Goal: Information Seeking & Learning: Check status

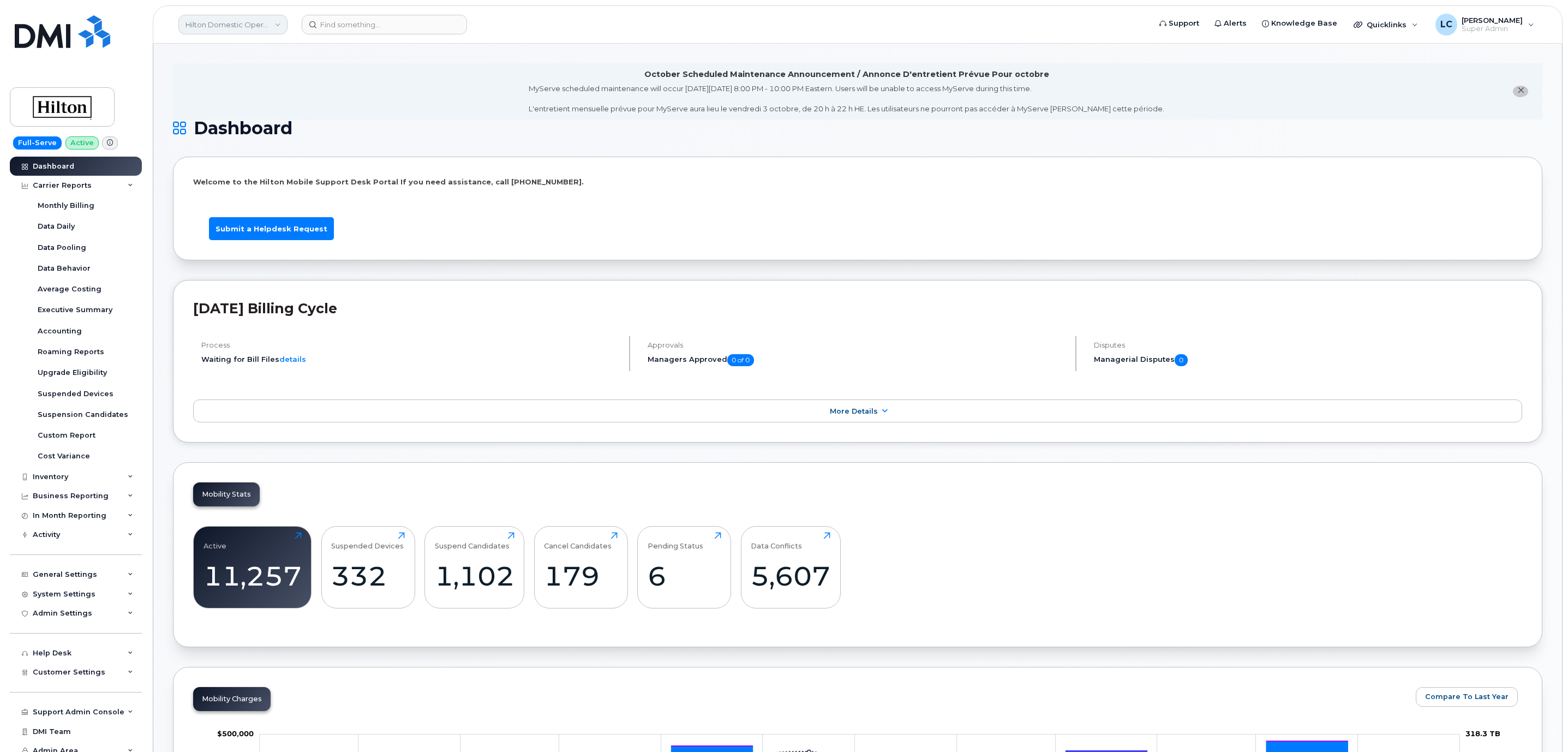
click at [272, 27] on link "Hilton Domestic Operating Company Inc" at bounding box center [233, 24] width 109 height 20
click at [293, 48] on input at bounding box center [260, 52] width 143 height 20
type input "desjard"
click at [310, 125] on link "Groupe Technologies [PERSON_NAME]" at bounding box center [260, 126] width 161 height 22
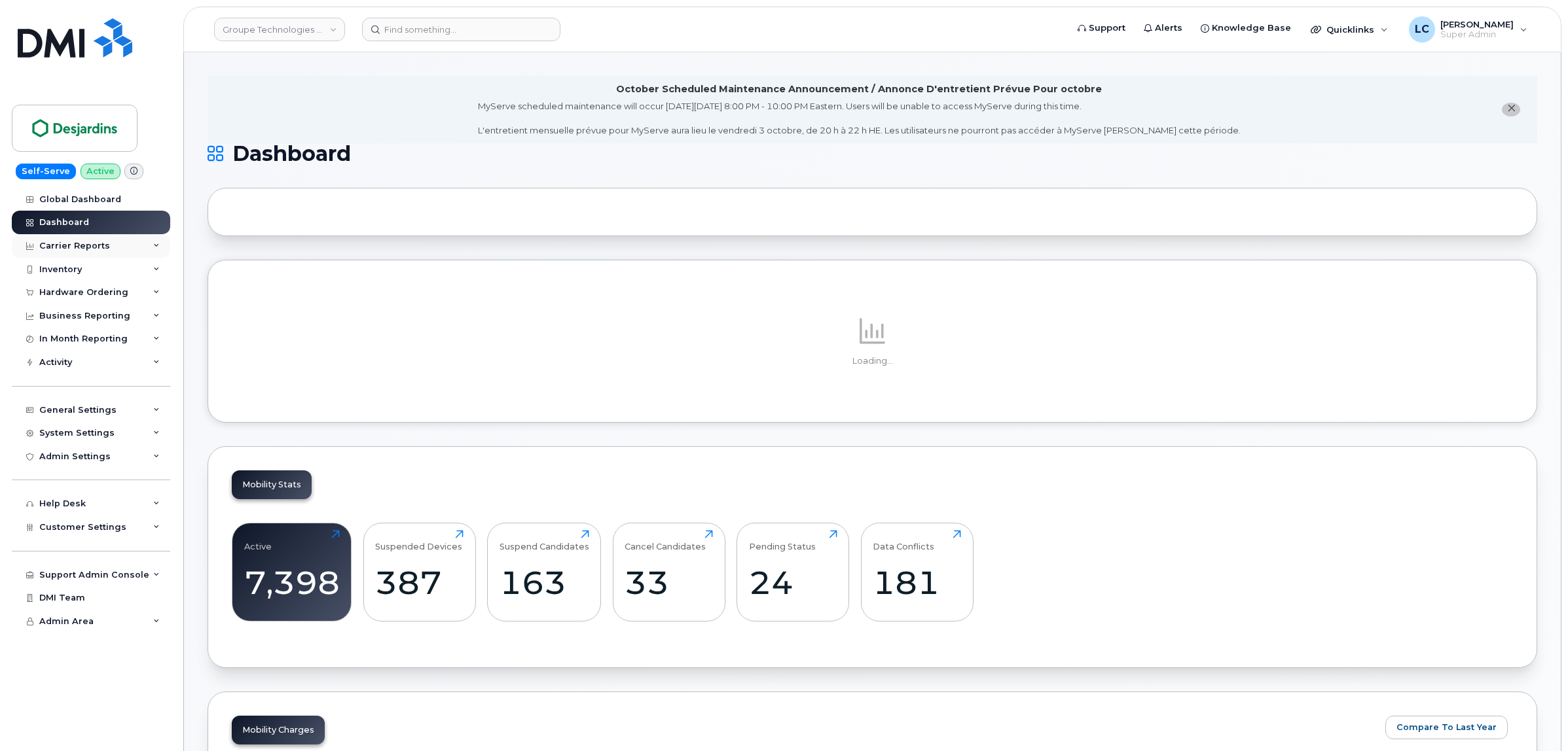
click at [116, 252] on div "Carrier Reports" at bounding box center [91, 246] width 158 height 24
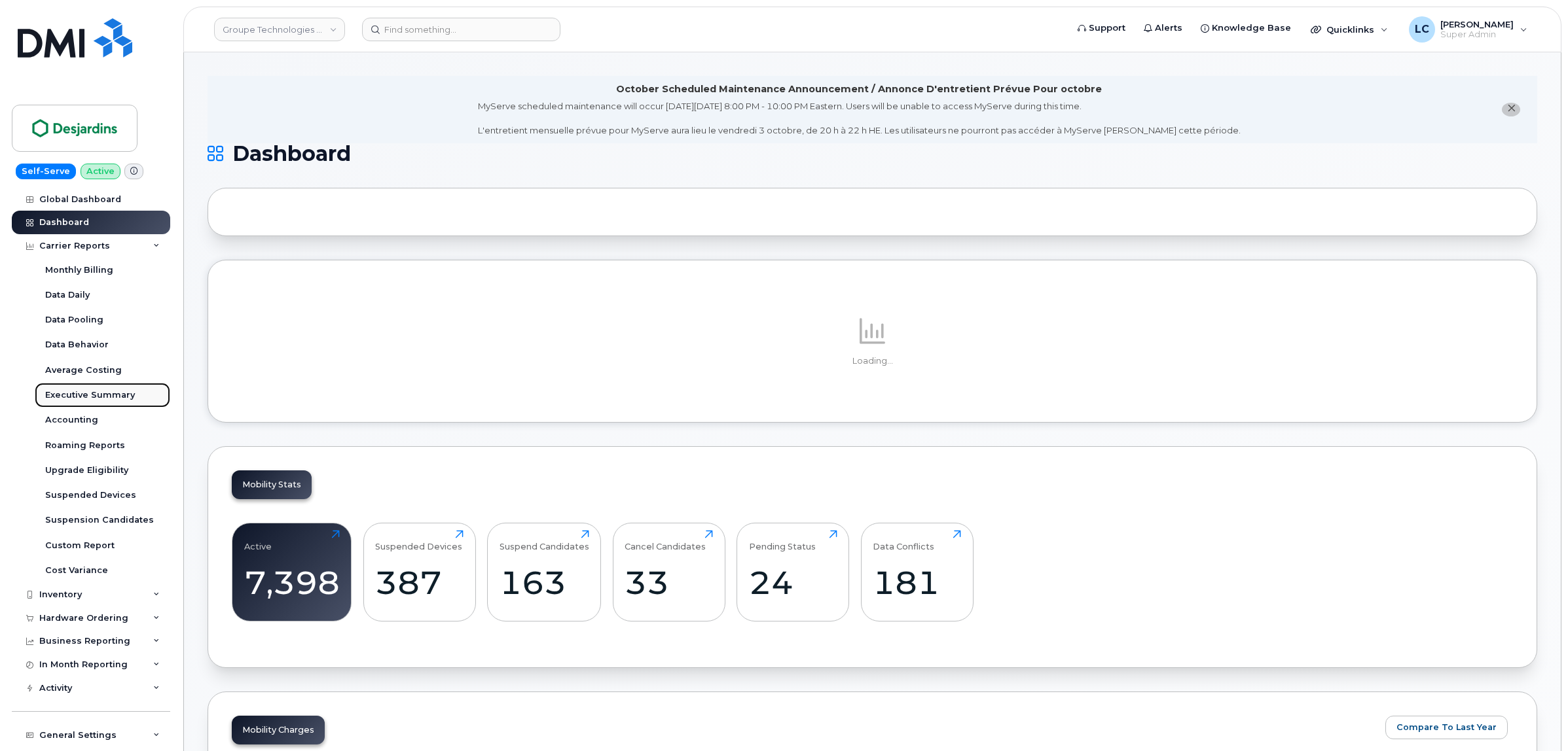
click at [120, 401] on div "Executive Summary" at bounding box center [90, 395] width 90 height 12
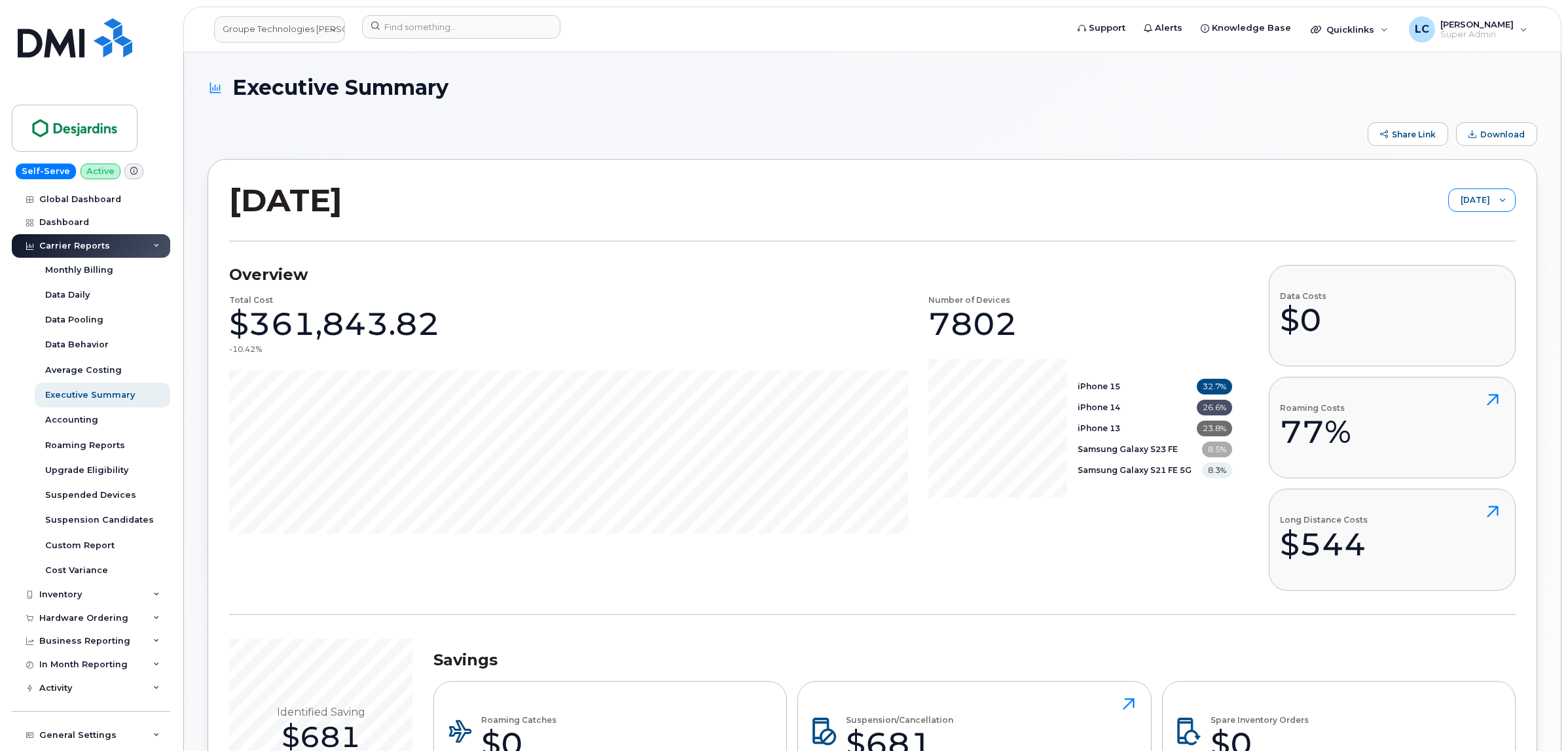
click at [1497, 201] on div at bounding box center [1502, 200] width 25 height 22
click at [1500, 201] on icon at bounding box center [1502, 200] width 6 height 6
click at [1499, 128] on button "Download" at bounding box center [1495, 134] width 81 height 24
click at [112, 526] on div "Suspension Candidates" at bounding box center [100, 519] width 109 height 12
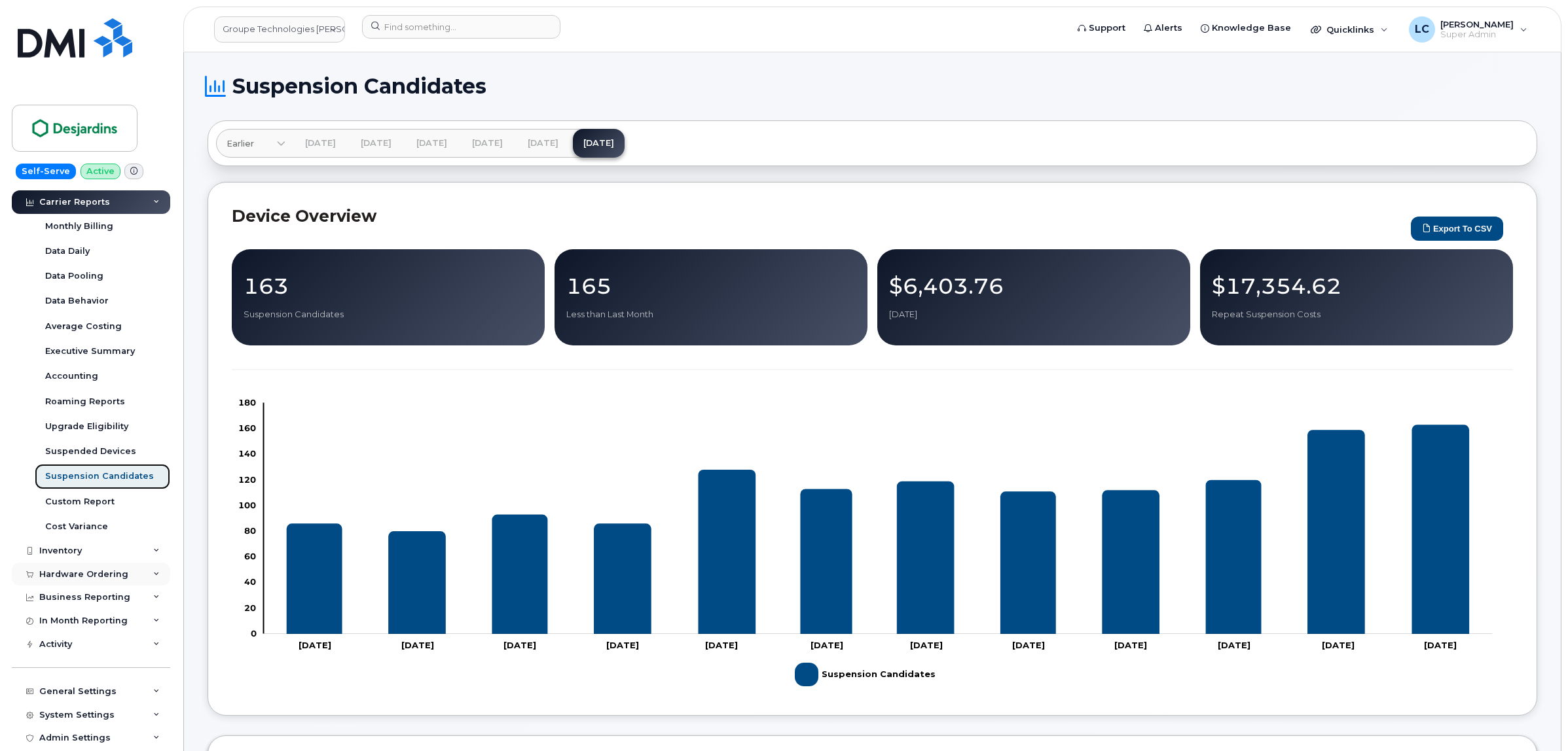
scroll to position [82, 0]
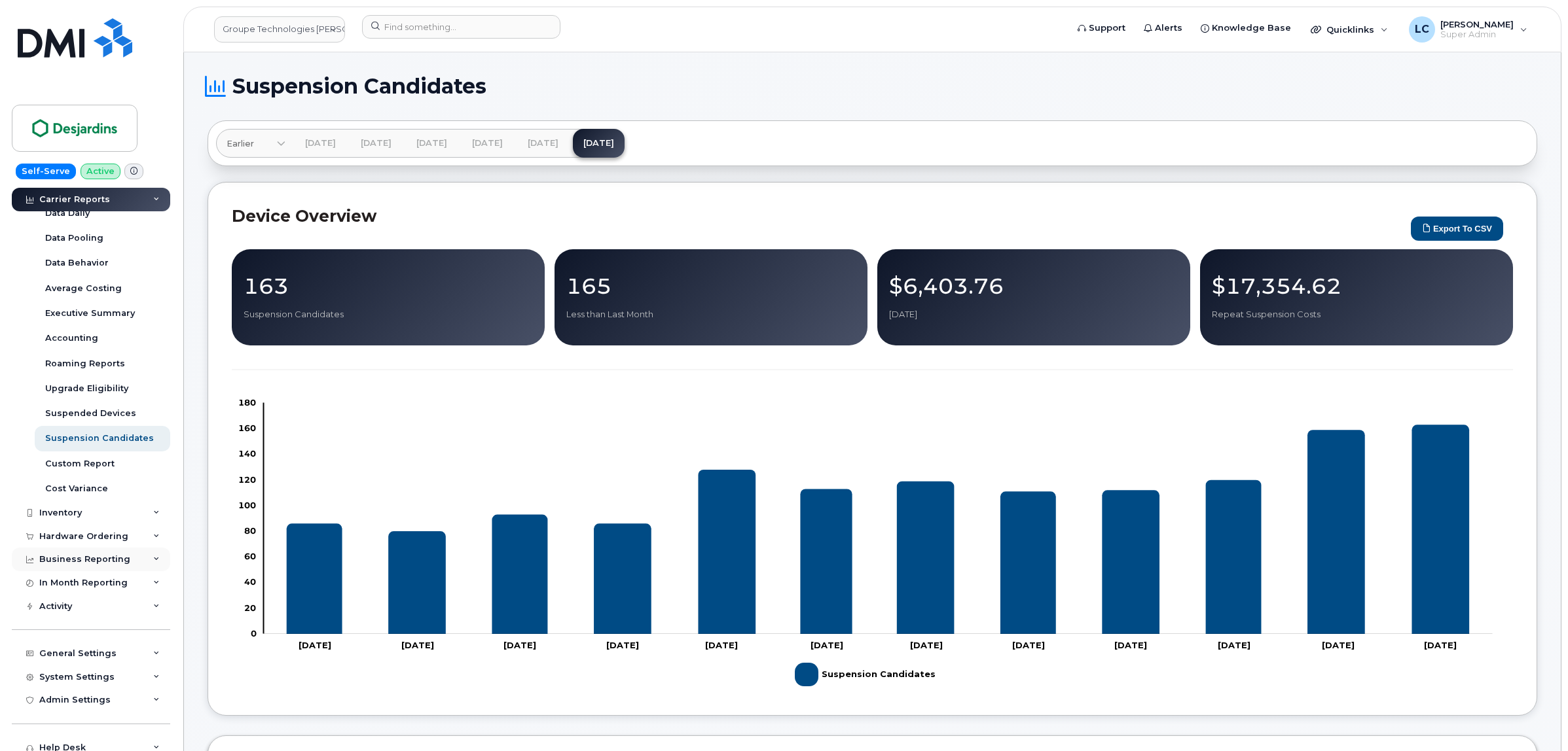
click at [97, 561] on div "Business Reporting" at bounding box center [84, 559] width 91 height 11
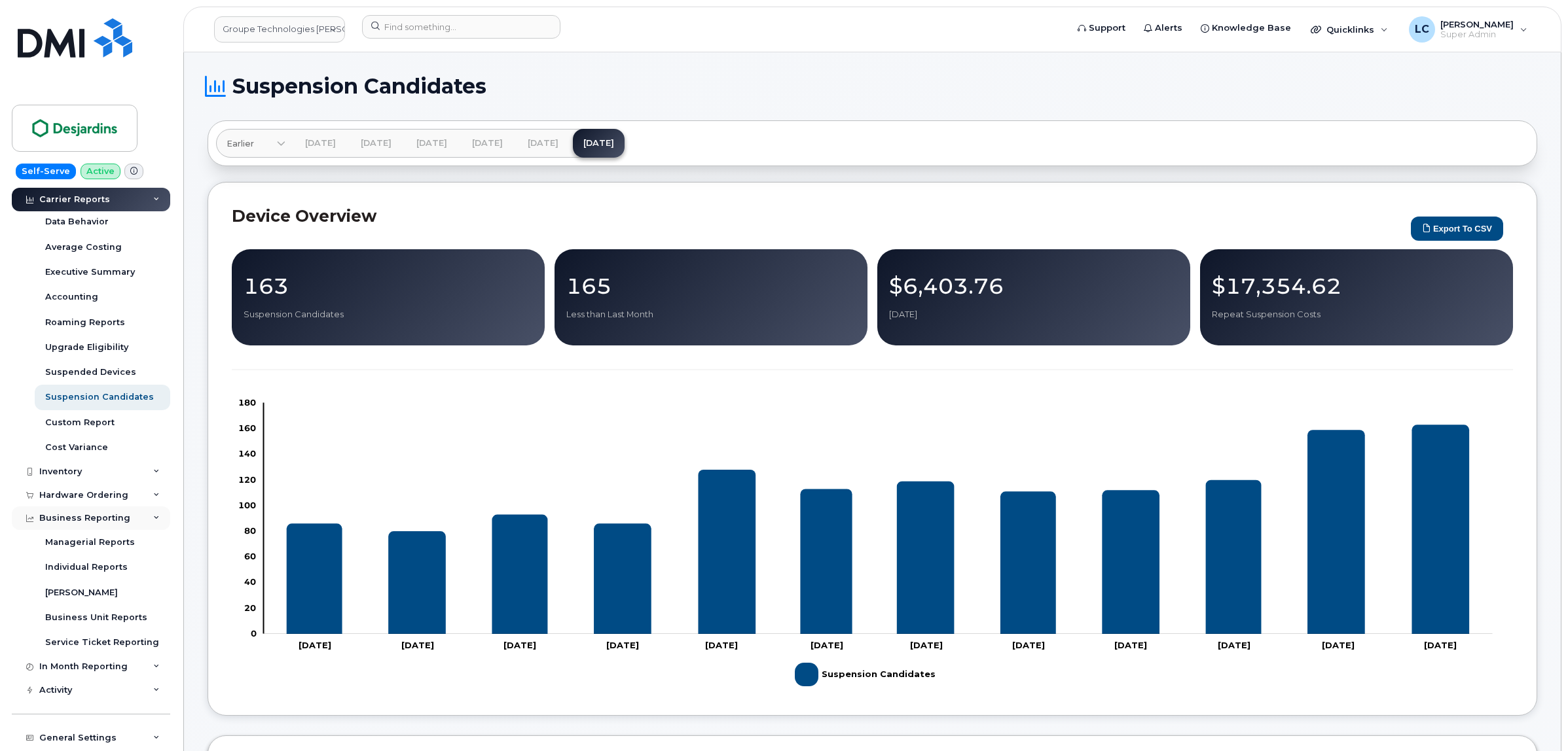
scroll to position [163, 0]
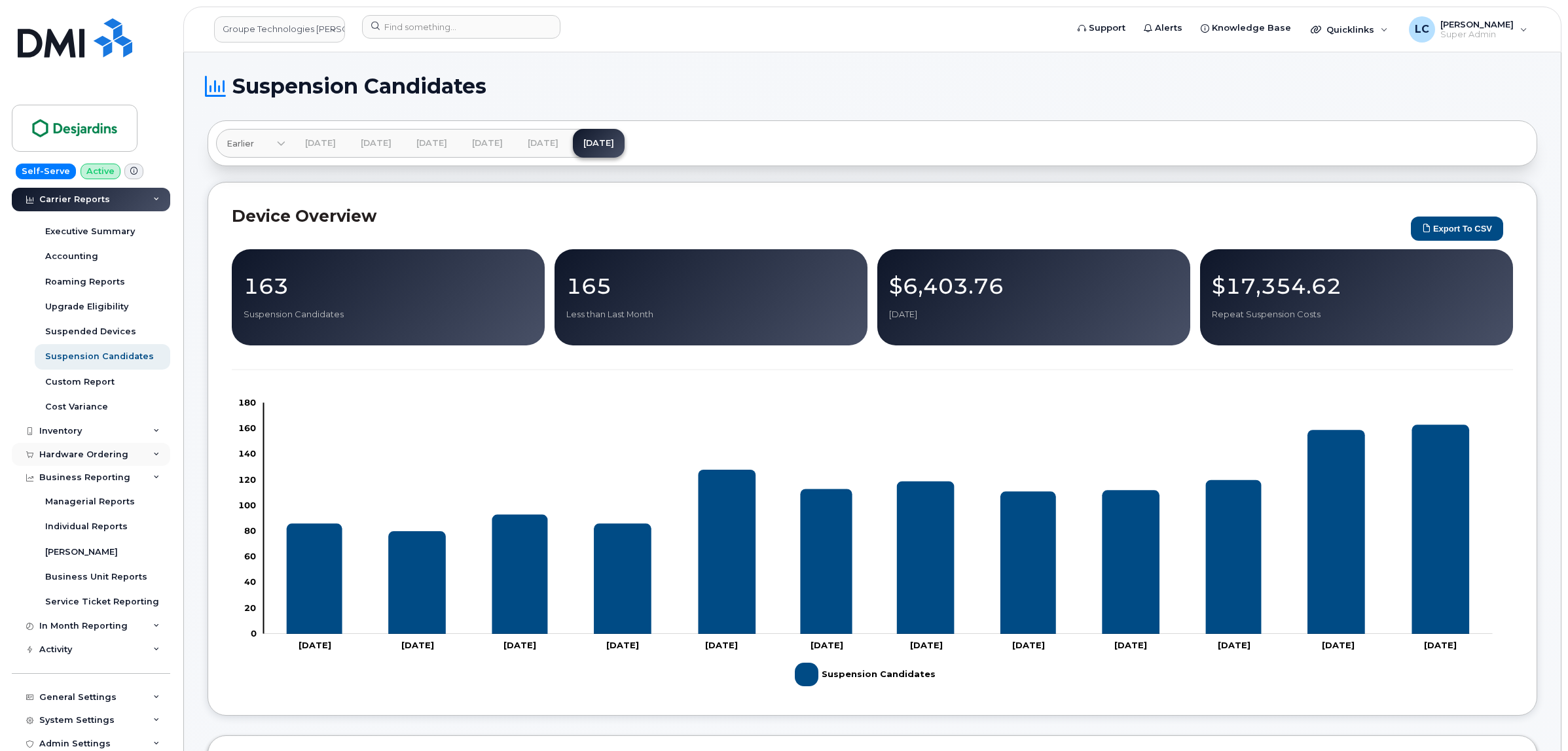
click at [116, 457] on div "Hardware Ordering" at bounding box center [84, 455] width 89 height 11
click at [116, 460] on div "Hardware Ordering" at bounding box center [84, 455] width 89 height 11
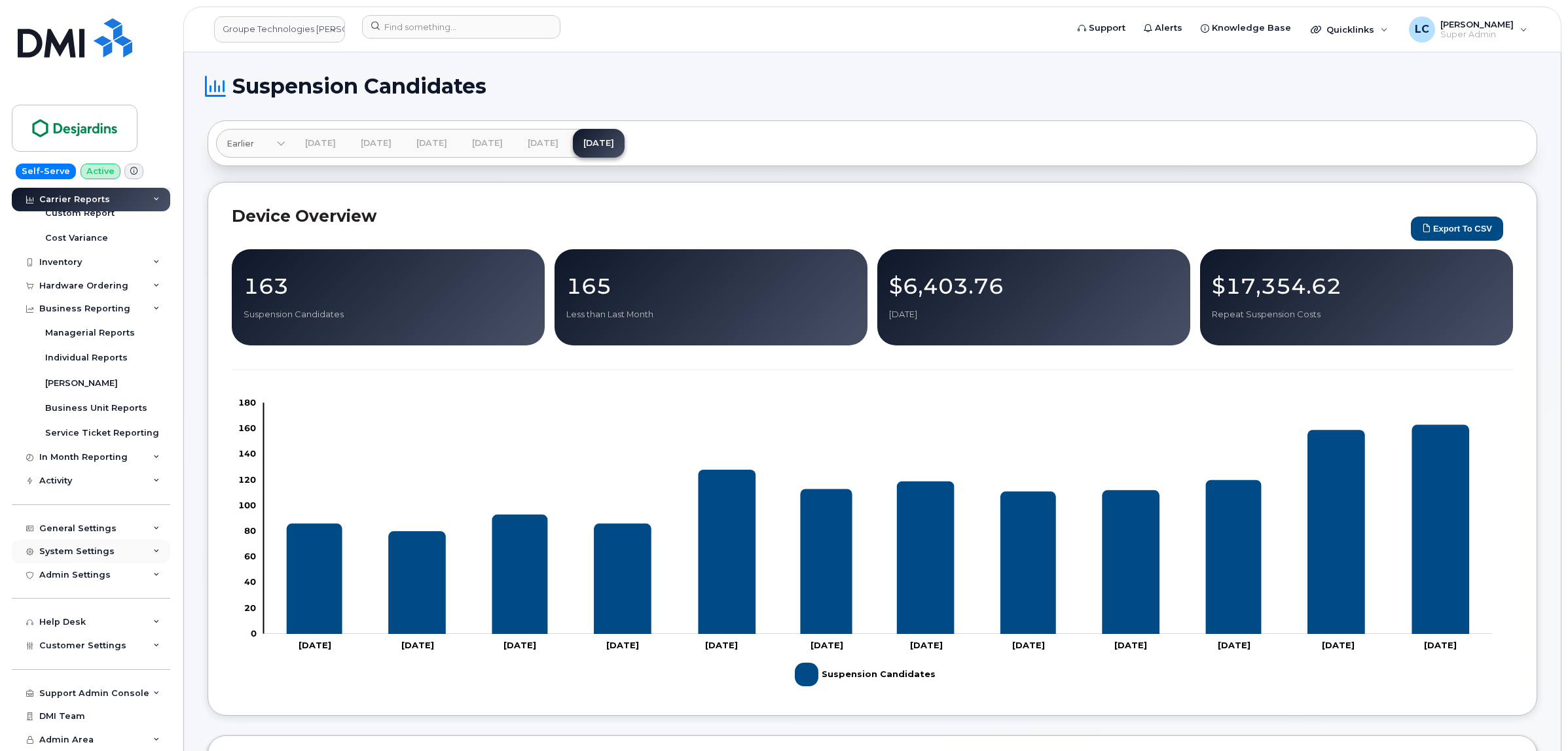
click at [83, 548] on div "System Settings" at bounding box center [76, 552] width 75 height 11
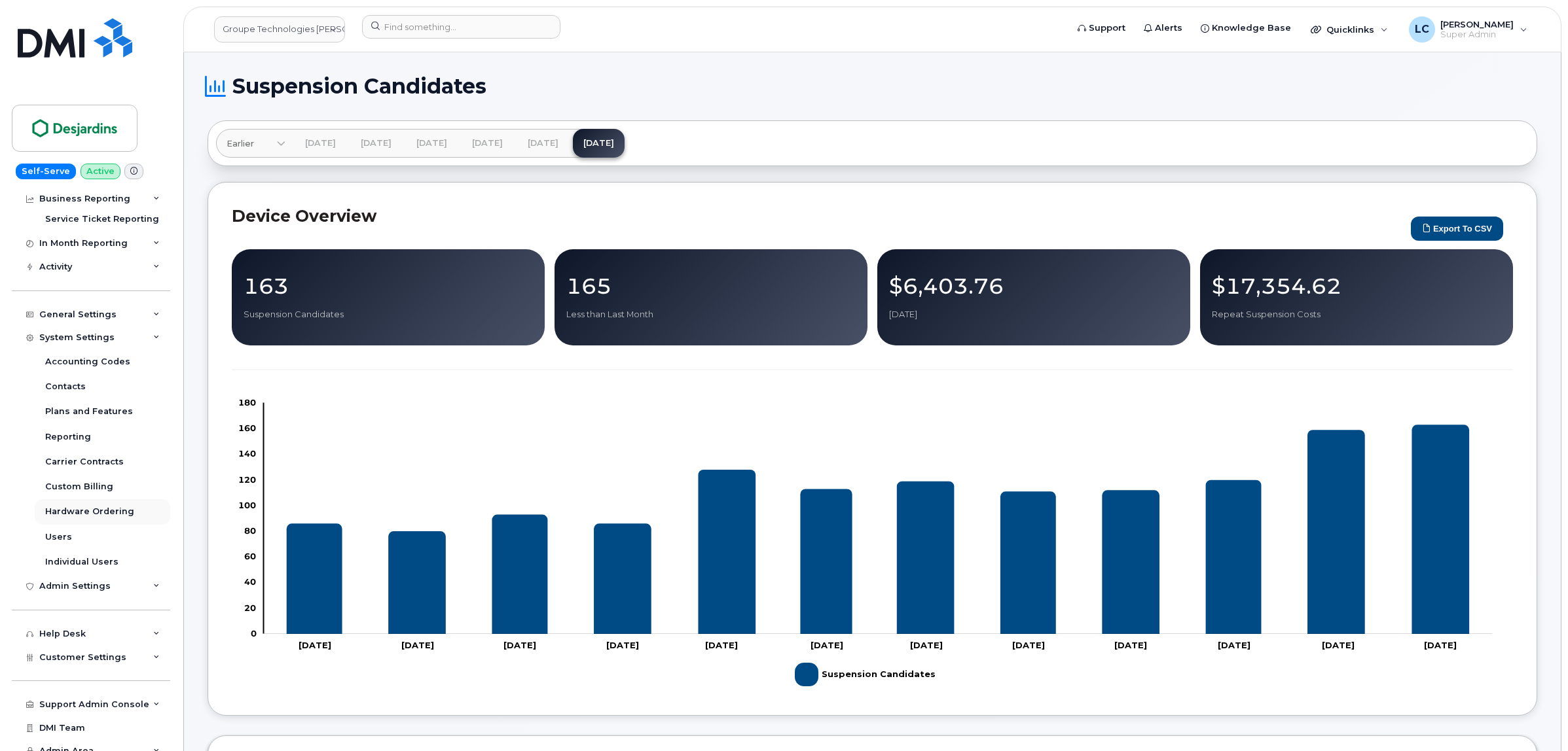
scroll to position [563, 0]
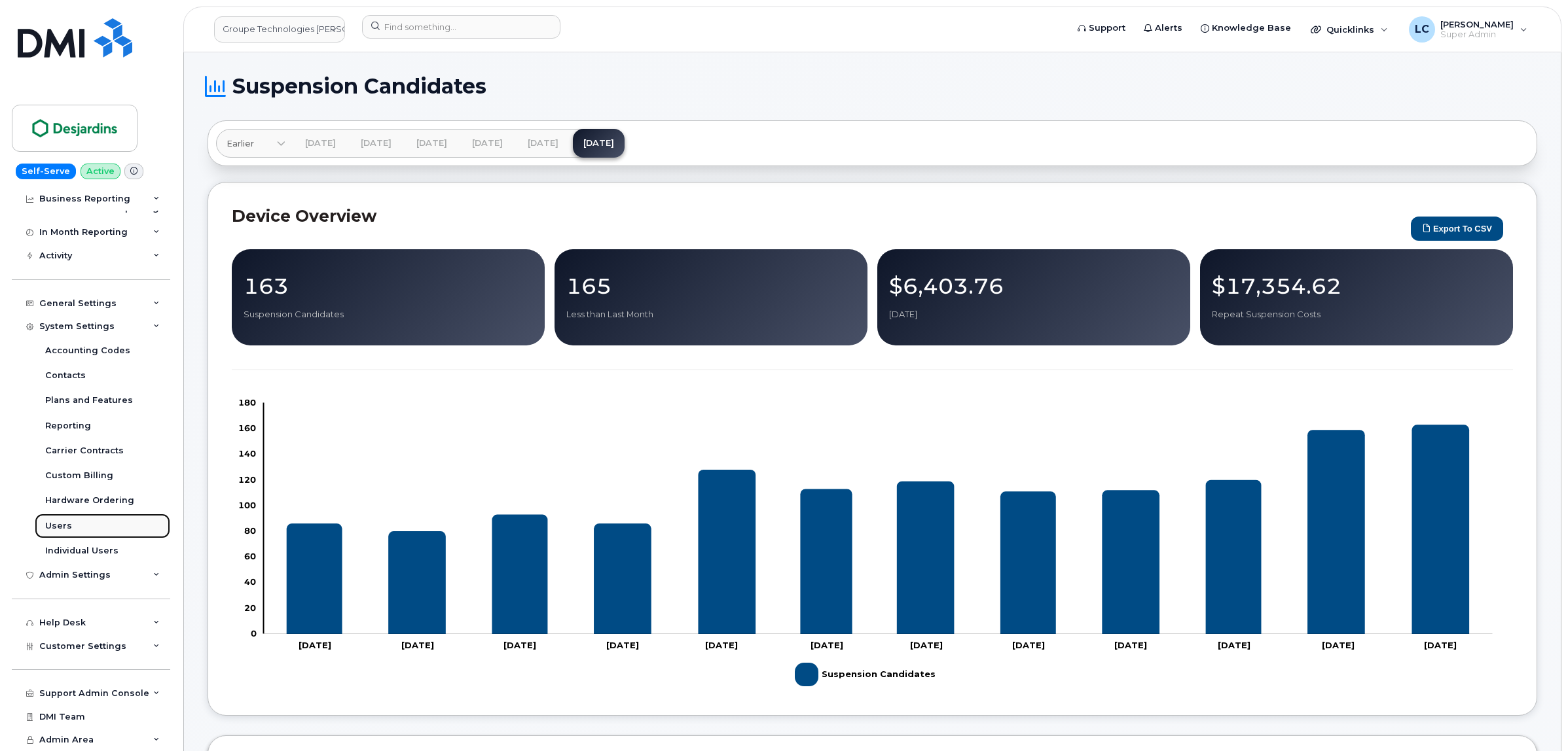
click at [78, 524] on link "Users" at bounding box center [102, 526] width 135 height 25
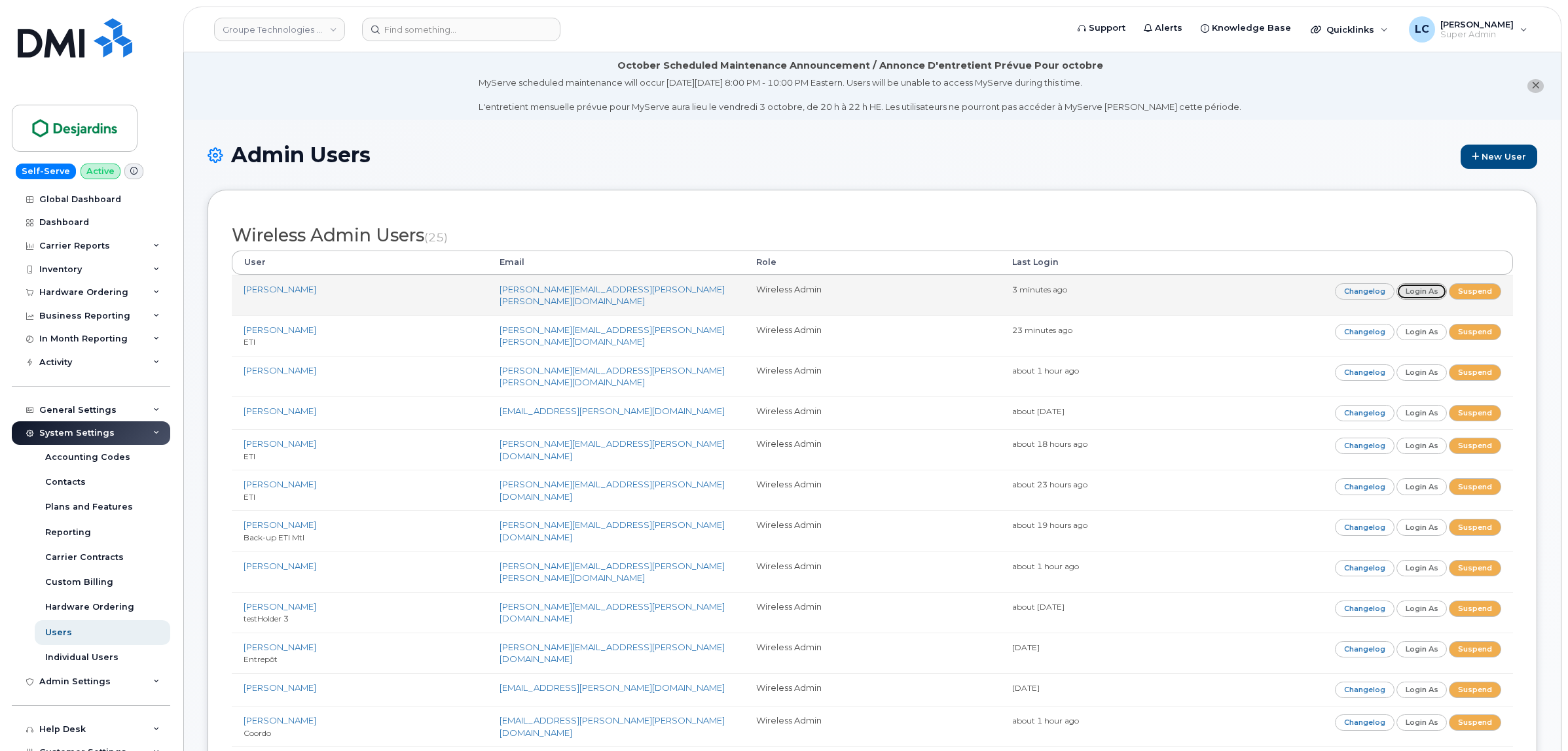
click at [1412, 295] on link "Login as" at bounding box center [1422, 292] width 51 height 16
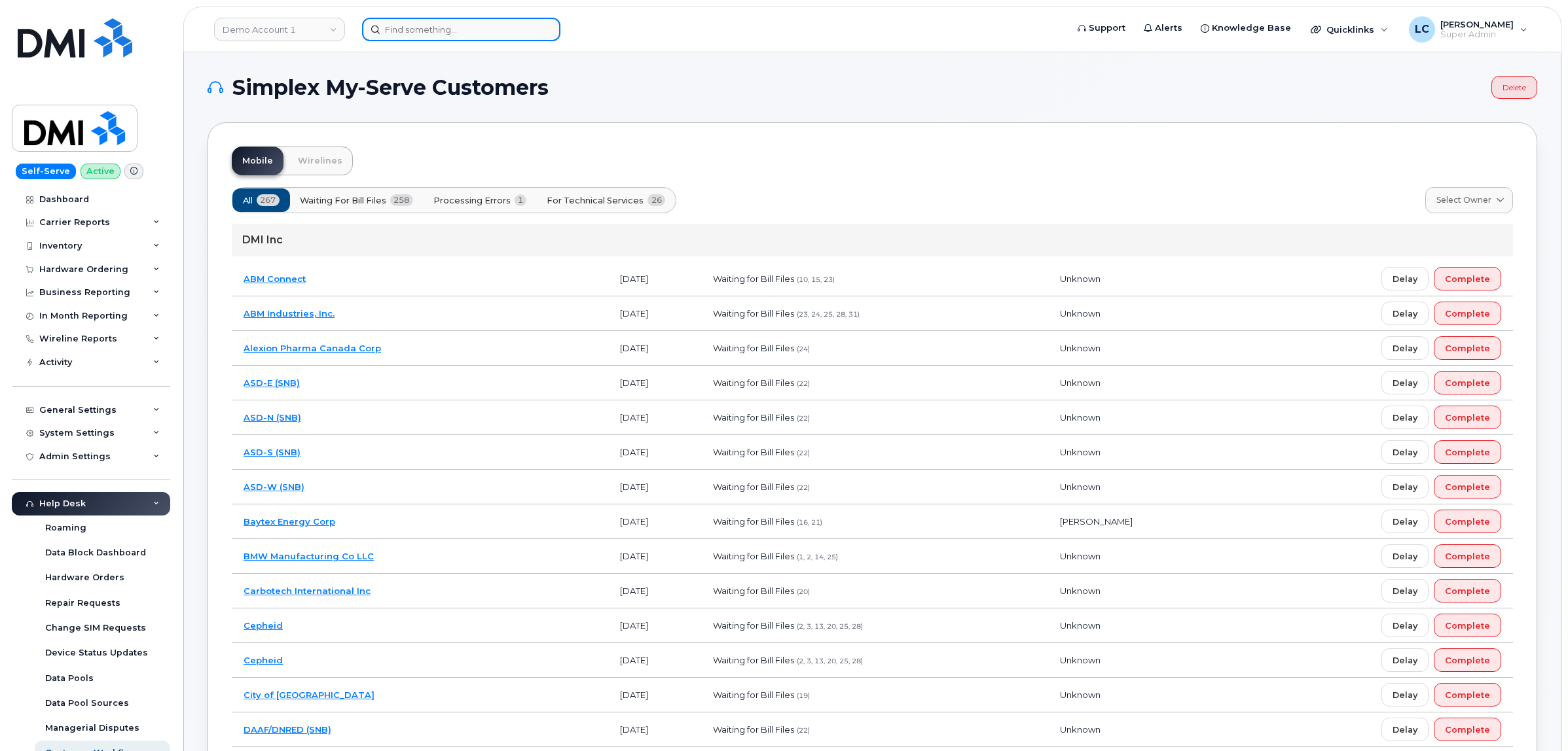
click at [427, 27] on input at bounding box center [461, 29] width 198 height 24
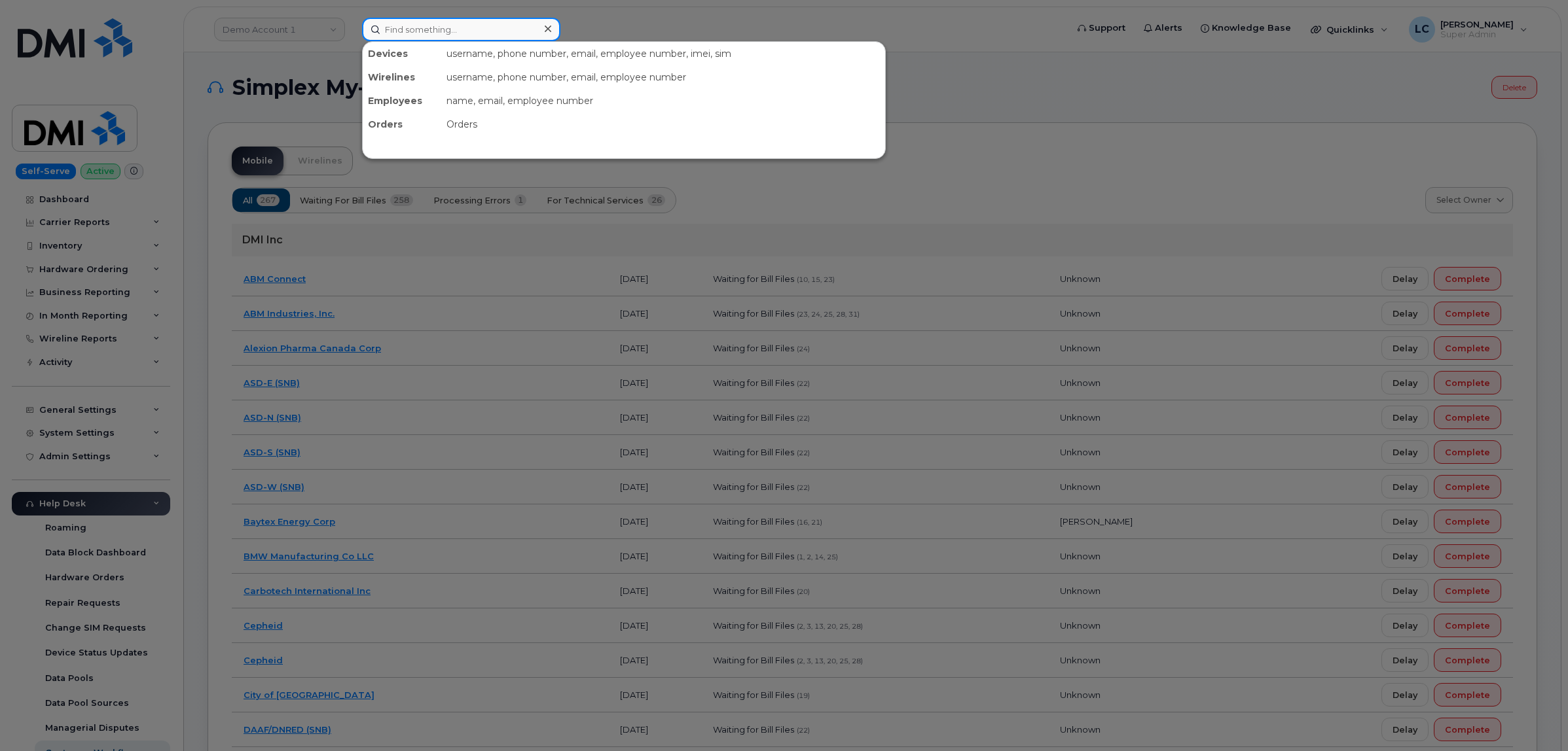
paste input "5142916424"
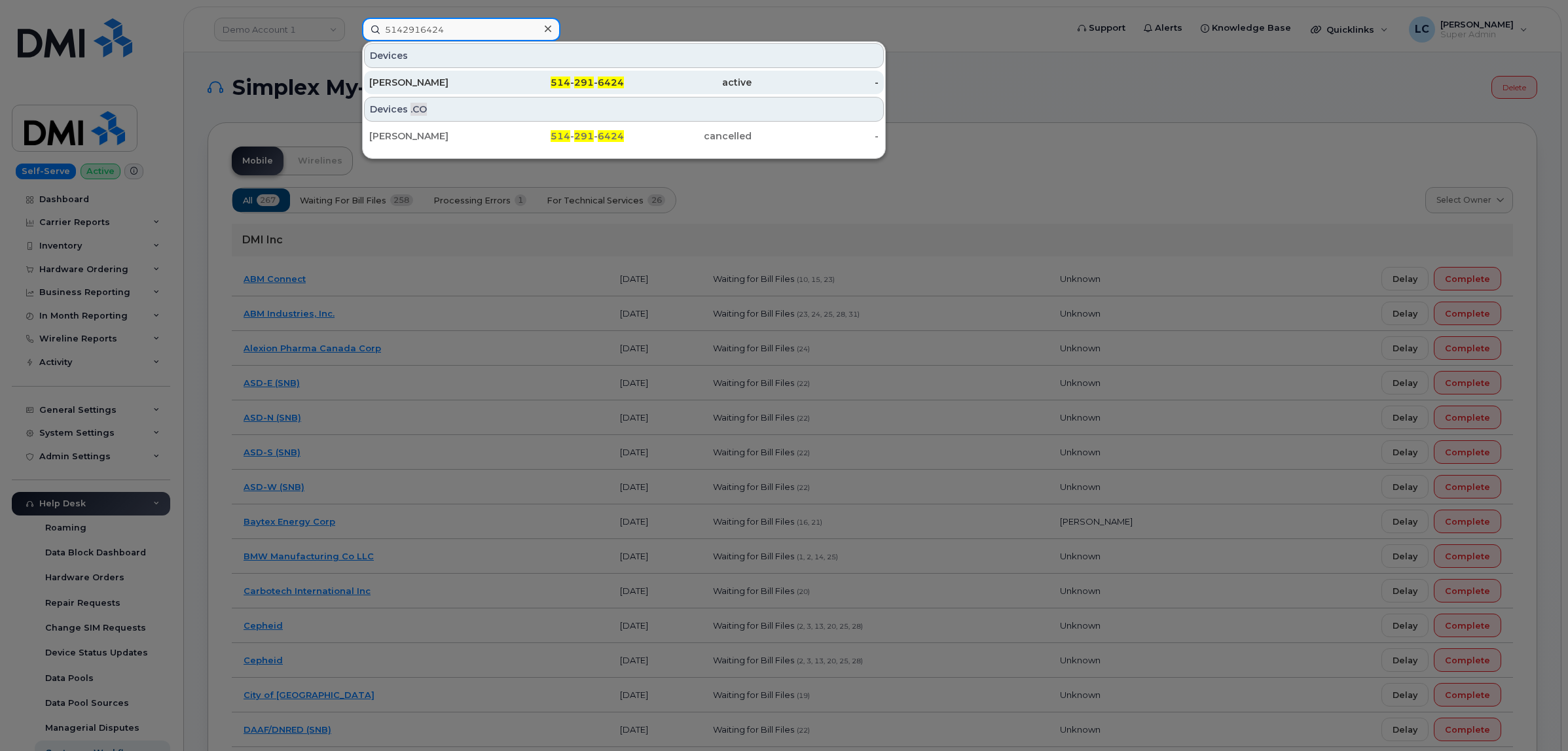
type input "5142916424"
click at [555, 77] on span "514" at bounding box center [561, 82] width 20 height 12
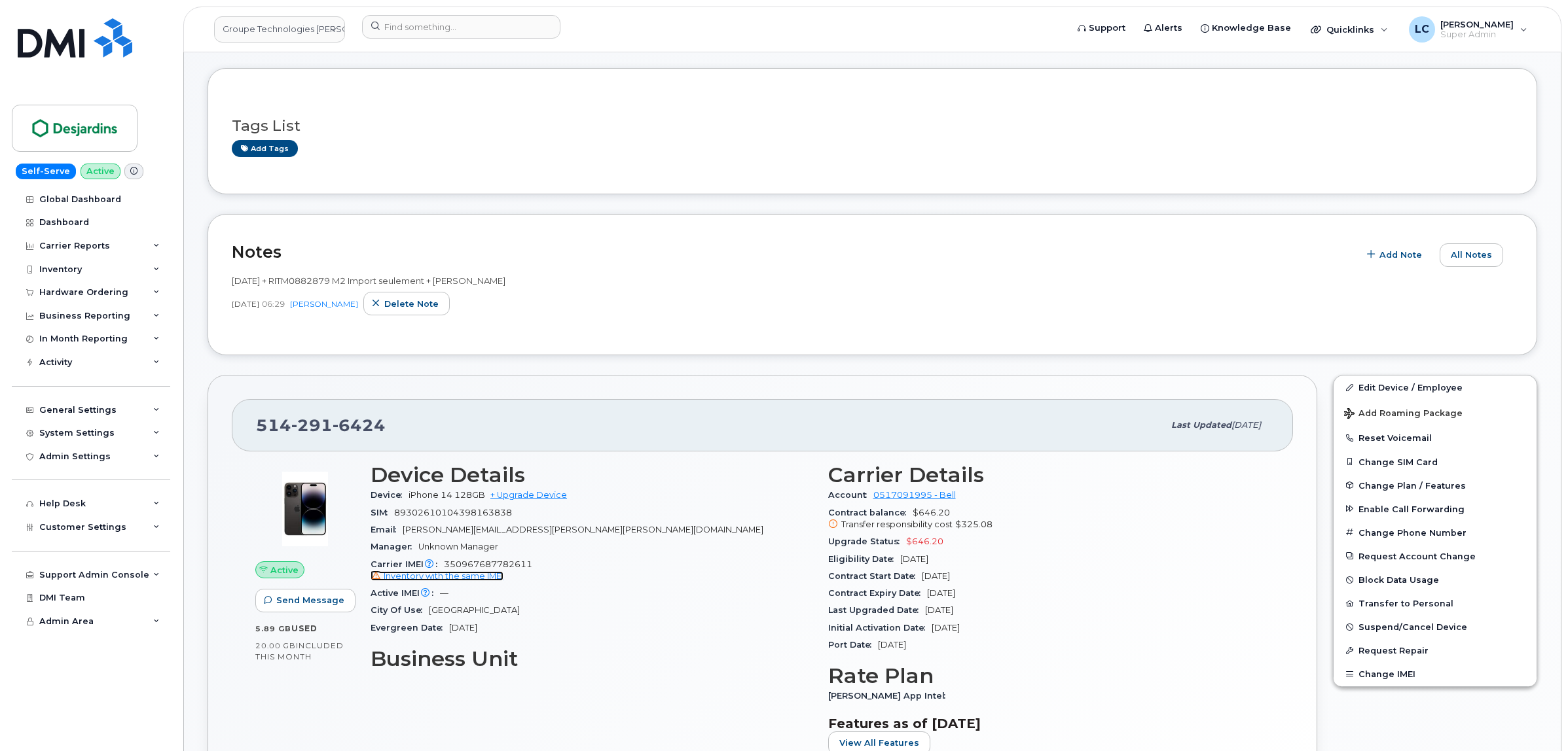
scroll to position [409, 0]
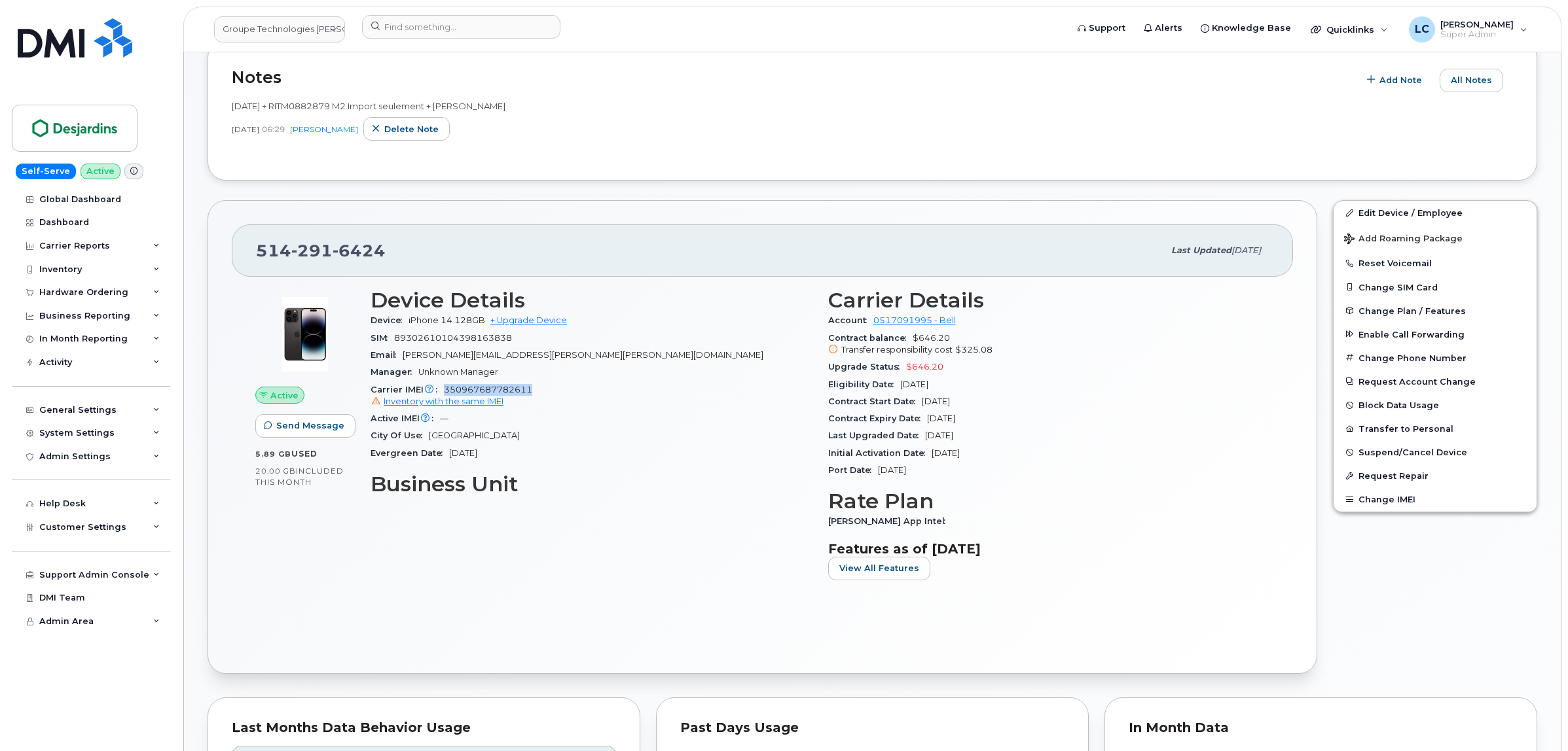
drag, startPoint x: 533, startPoint y: 390, endPoint x: 440, endPoint y: 390, distance: 93.0
click at [440, 390] on div "Carrier IMEI Carrier IMEI is reported during the last billing cycle or change o…" at bounding box center [591, 396] width 442 height 29
copy span "350967687782611"
click at [123, 262] on div "Inventory" at bounding box center [91, 270] width 158 height 24
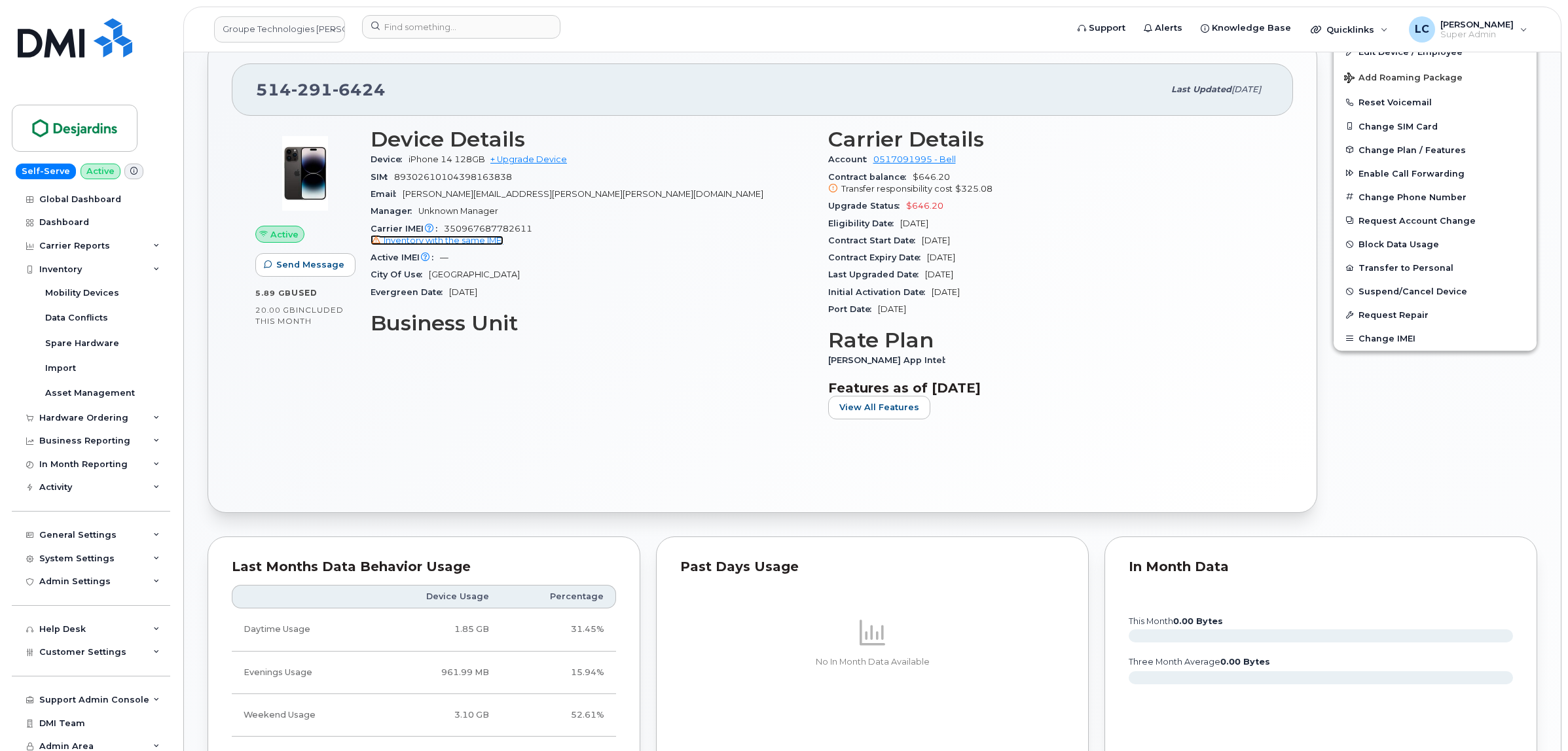
scroll to position [1063, 0]
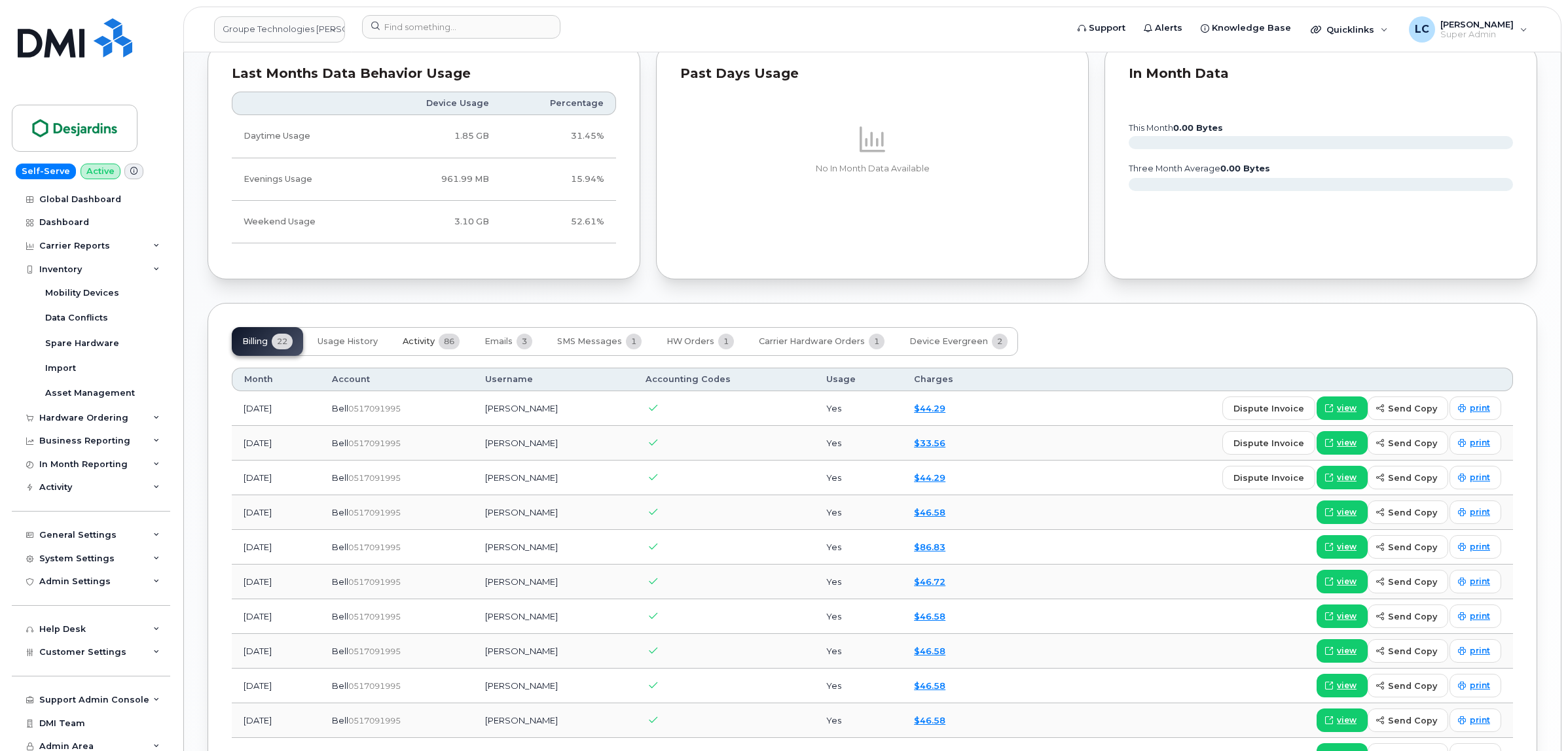
click at [452, 341] on span "86" at bounding box center [449, 341] width 21 height 15
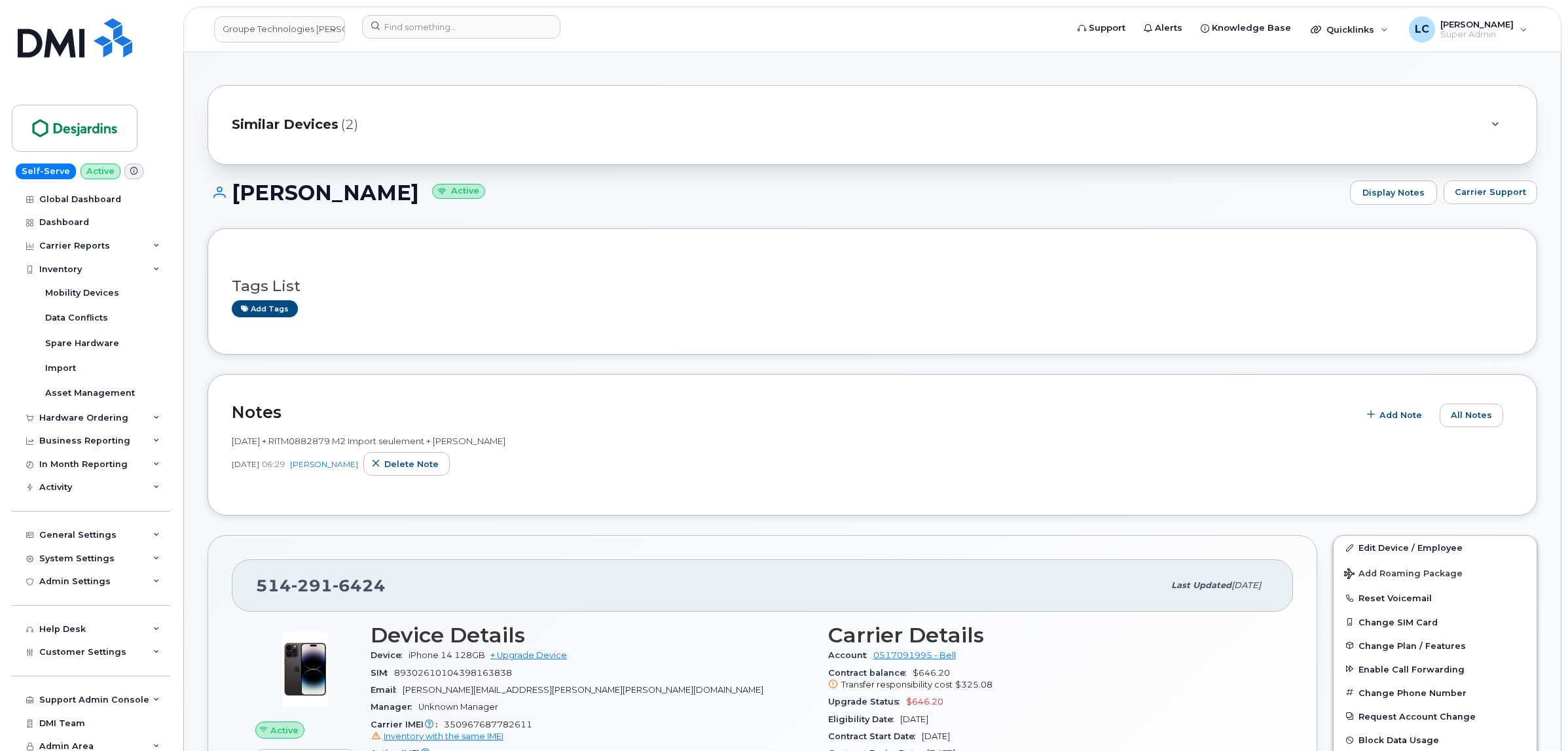
scroll to position [0, 0]
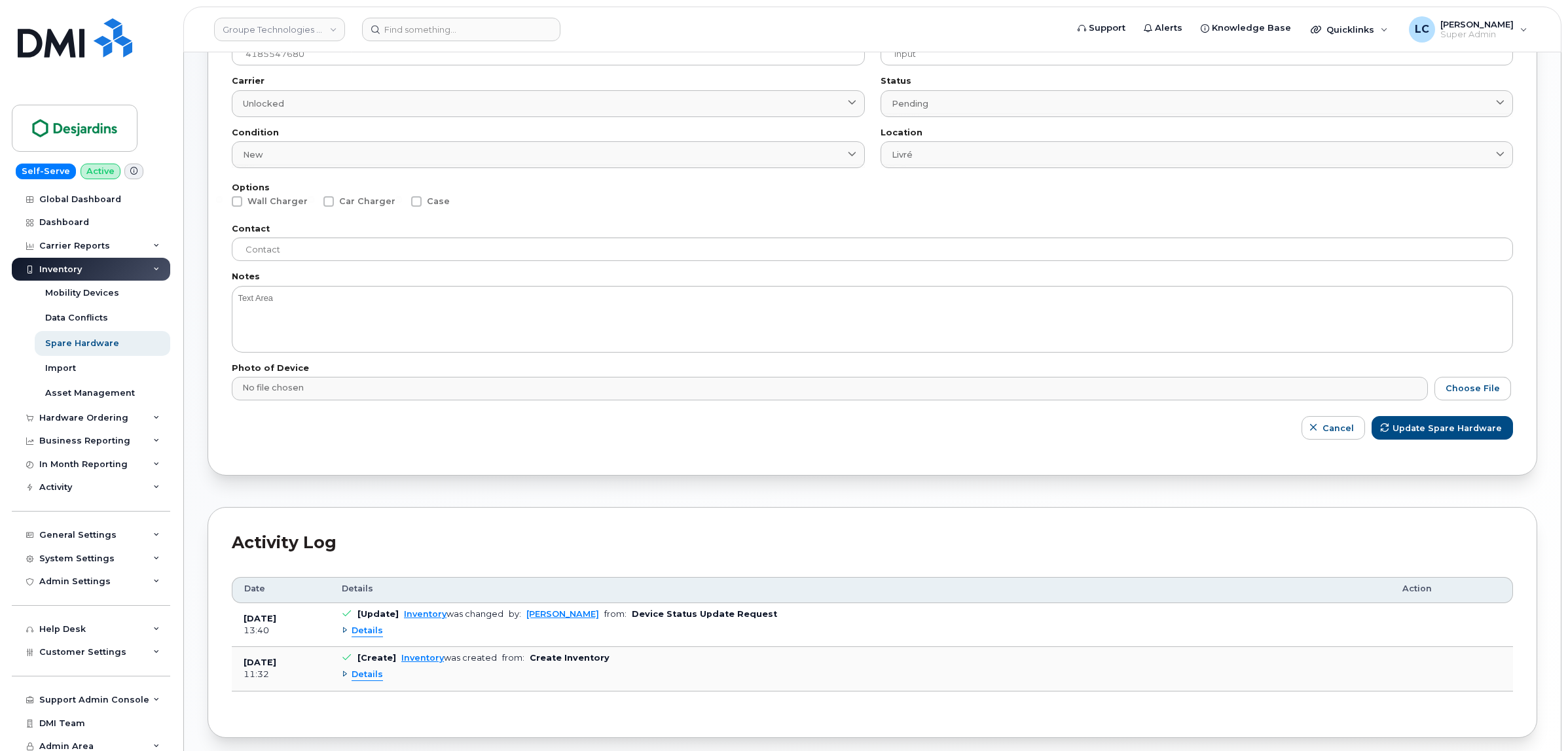
scroll to position [246, 0]
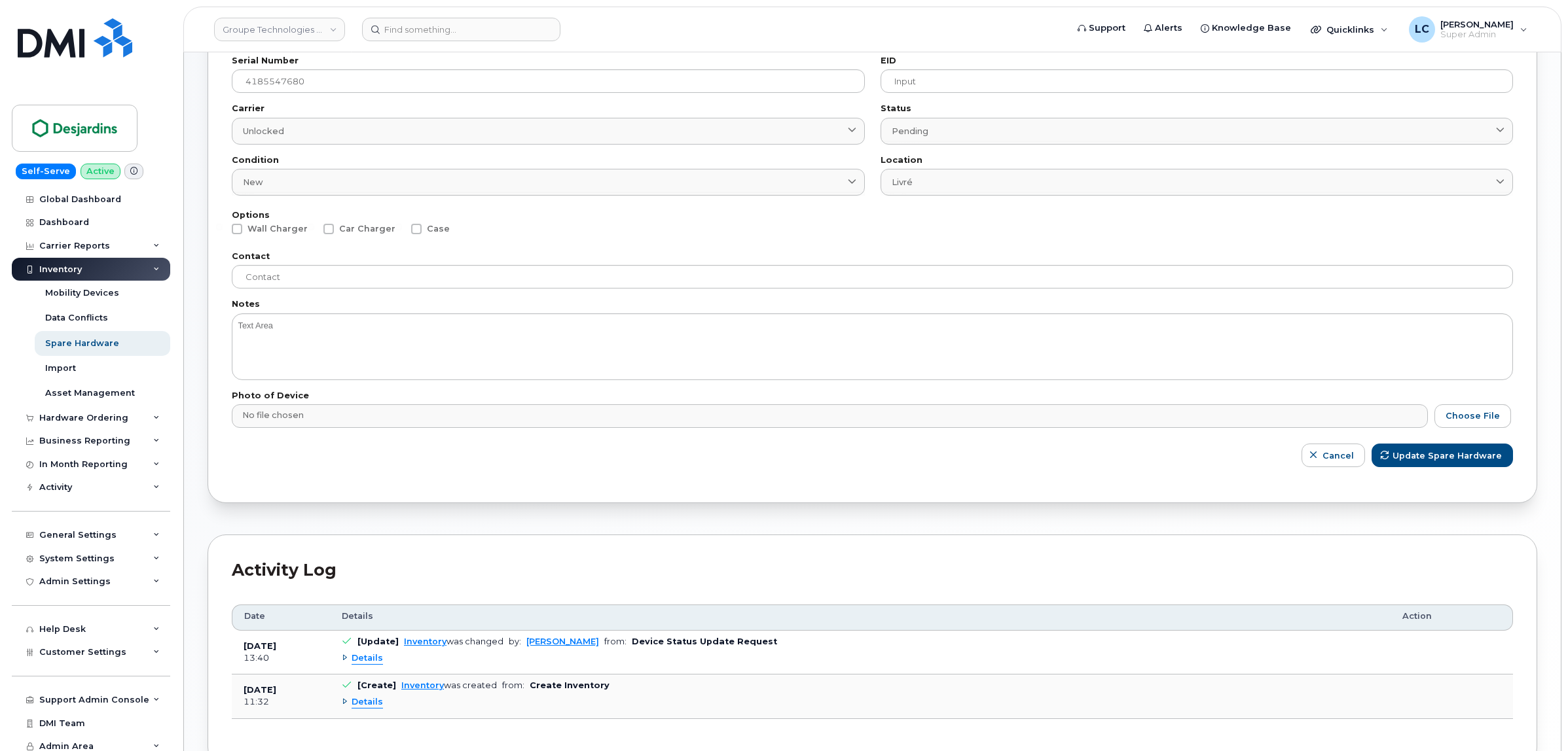
click at [361, 702] on span "Details" at bounding box center [367, 703] width 32 height 13
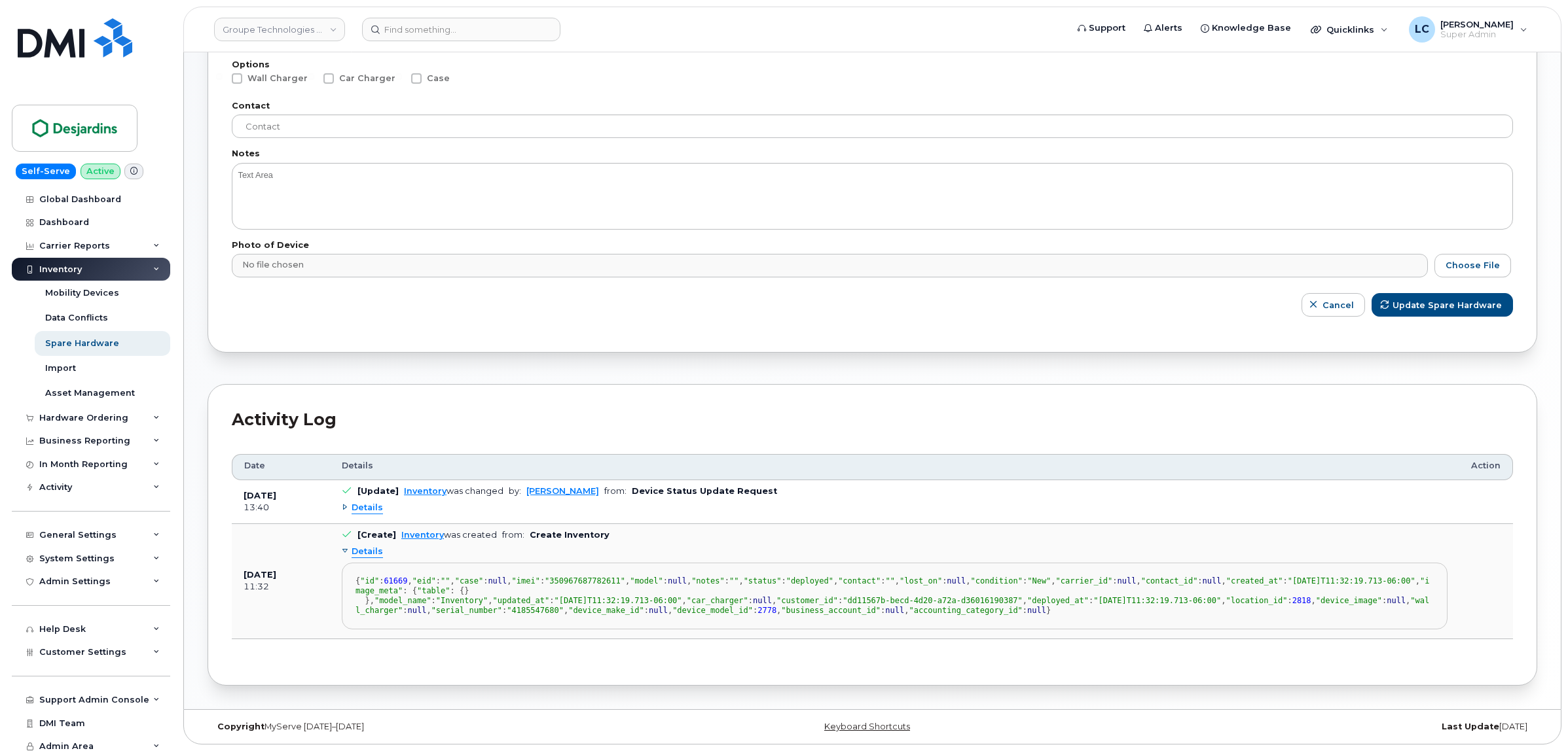
scroll to position [655, 0]
click at [132, 247] on div "Carrier Reports" at bounding box center [91, 246] width 158 height 24
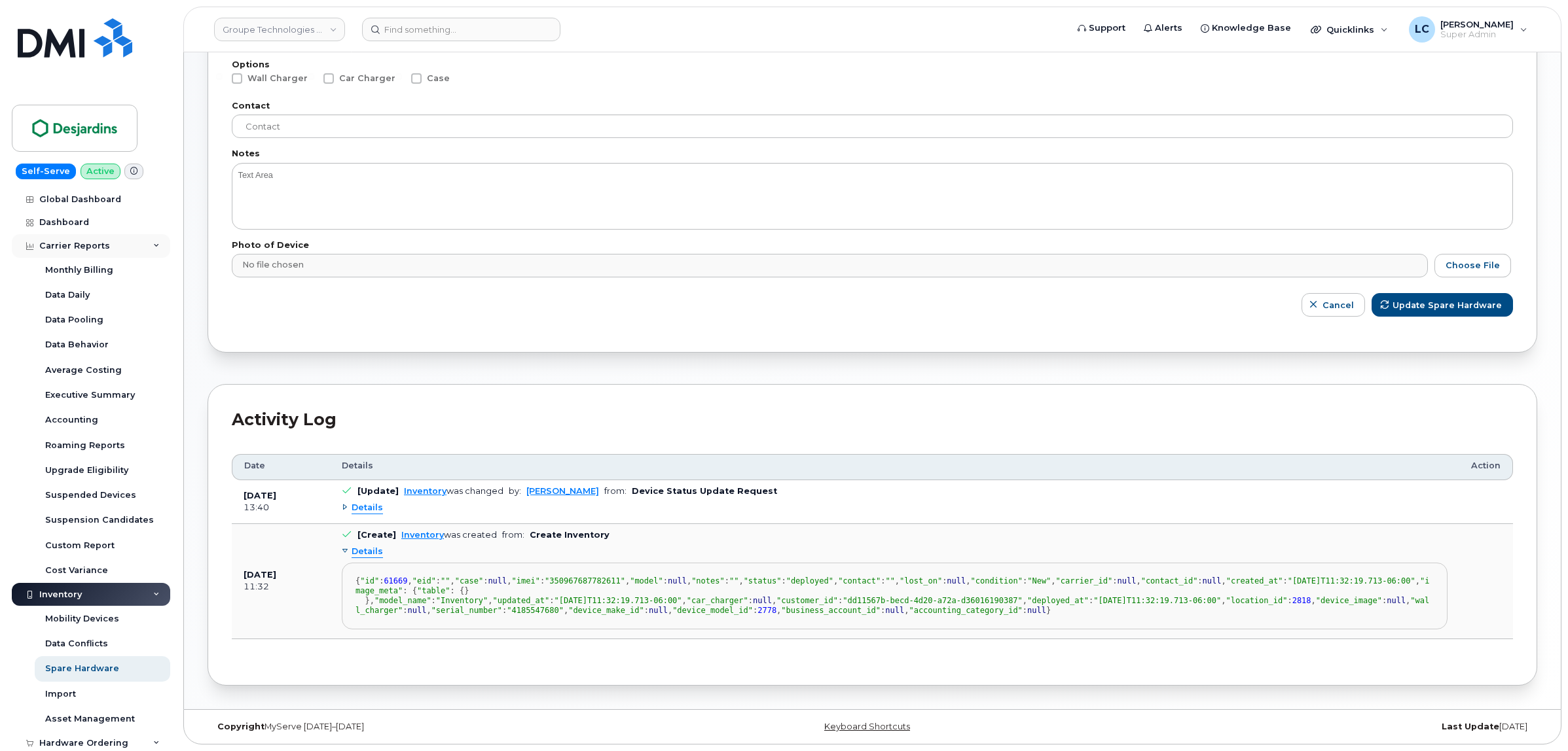
click at [133, 247] on div "Carrier Reports" at bounding box center [91, 246] width 158 height 24
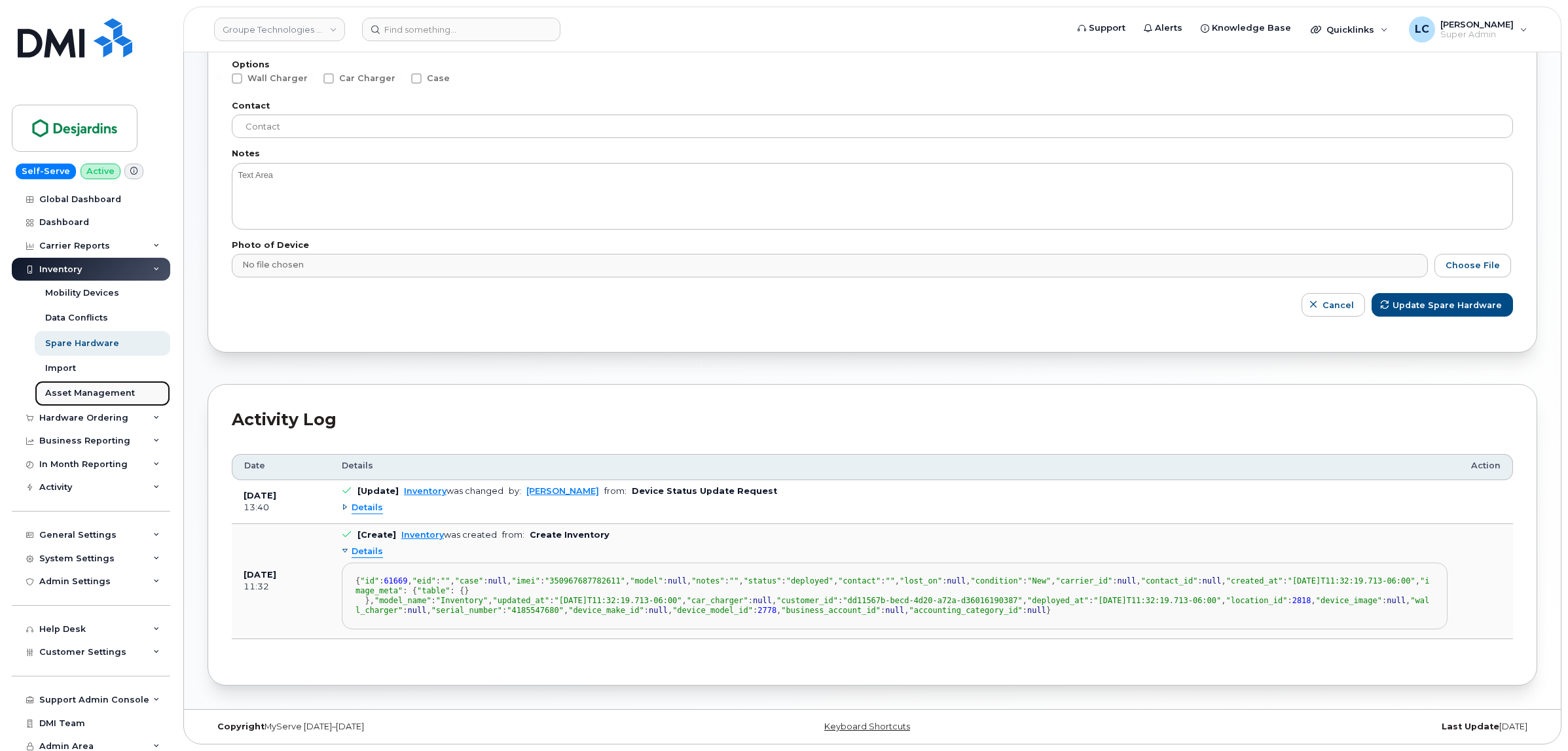
click at [118, 390] on div "Asset Management" at bounding box center [90, 393] width 90 height 12
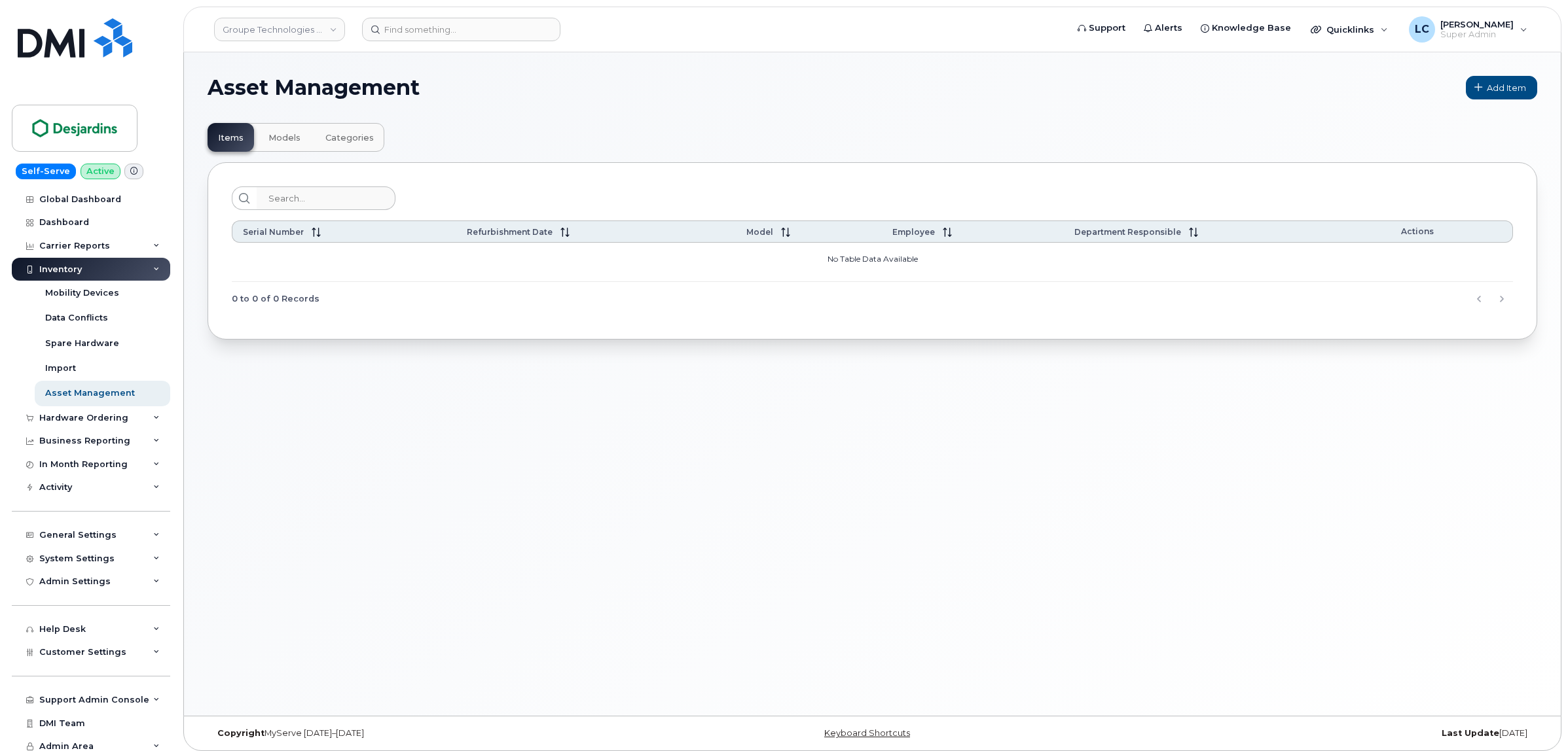
click at [277, 142] on span "Models" at bounding box center [283, 138] width 32 height 11
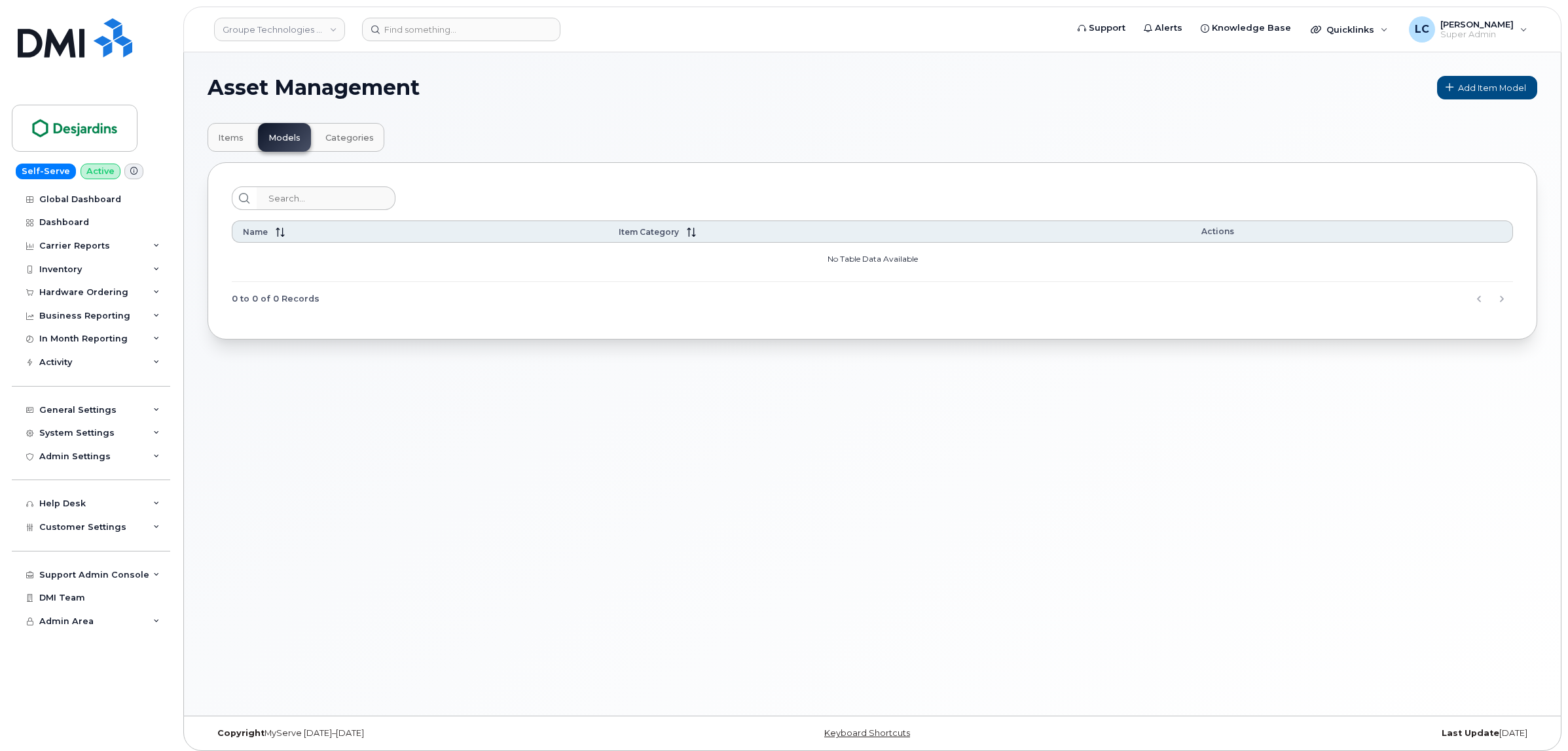
click at [333, 134] on span "Categories" at bounding box center [349, 138] width 48 height 11
click at [236, 131] on button "Items" at bounding box center [230, 137] width 46 height 29
click at [104, 359] on div "Activity" at bounding box center [91, 362] width 158 height 24
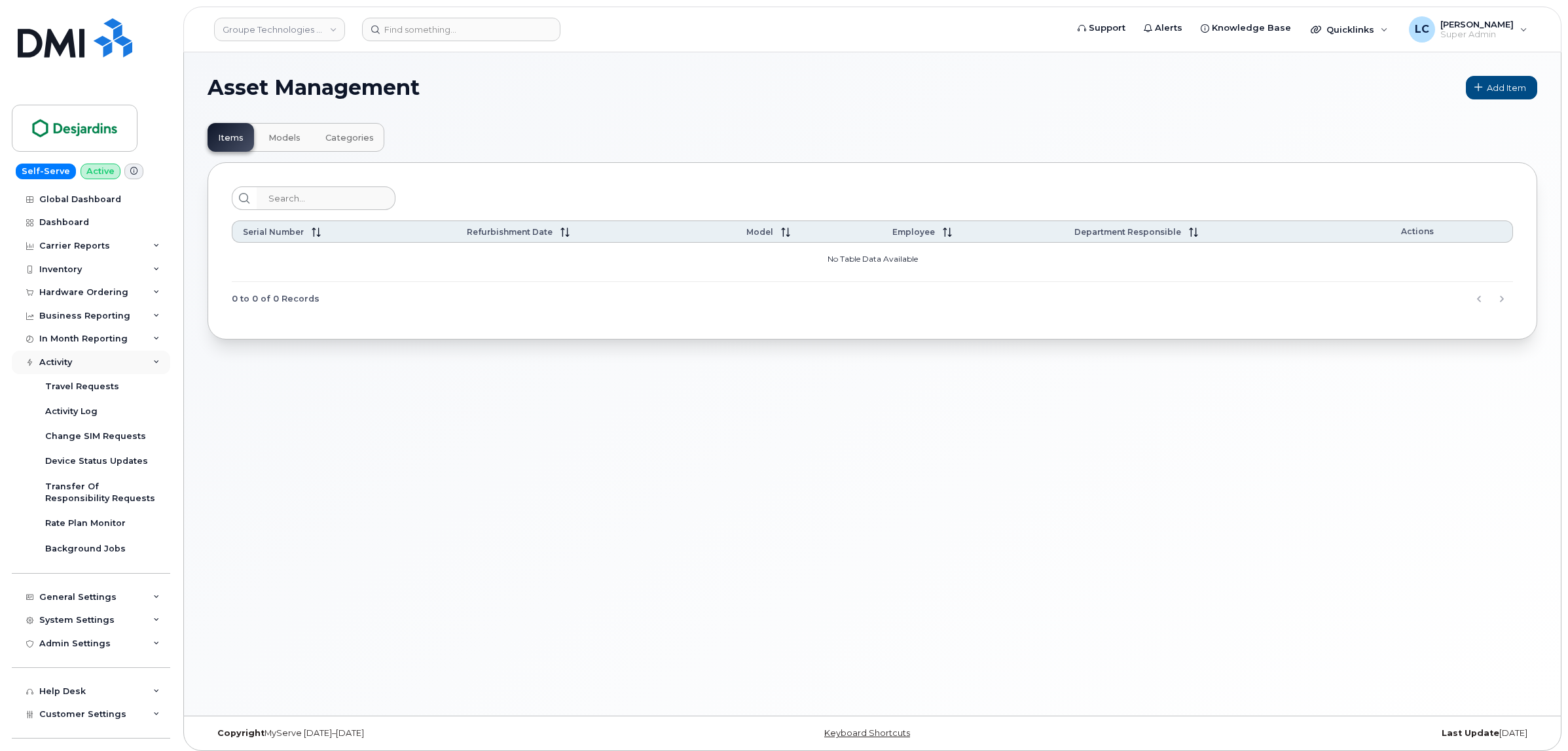
click at [109, 359] on div "Activity" at bounding box center [91, 362] width 158 height 24
click at [122, 270] on div "Inventory" at bounding box center [91, 270] width 158 height 24
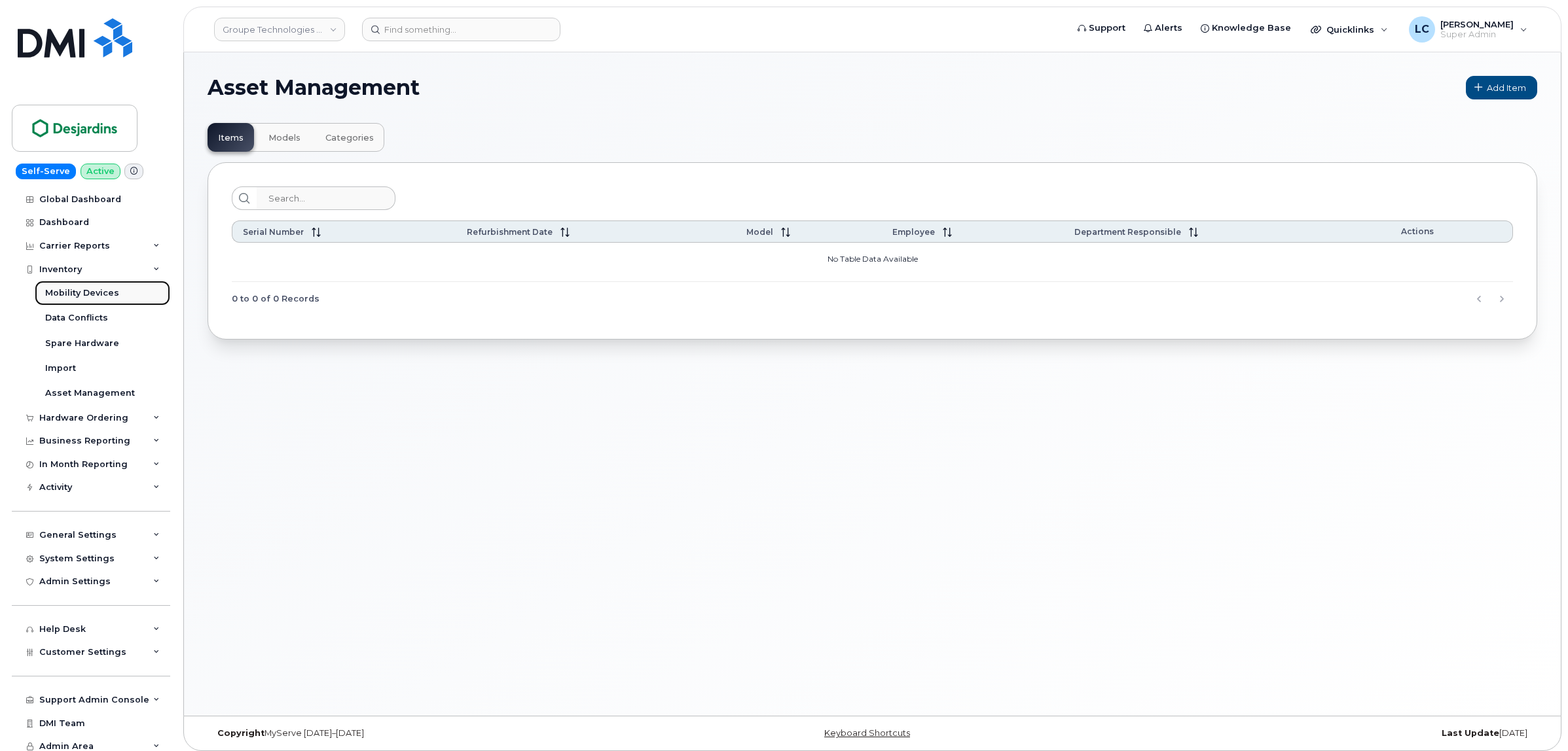
click at [100, 289] on div "Mobility Devices" at bounding box center [82, 292] width 74 height 12
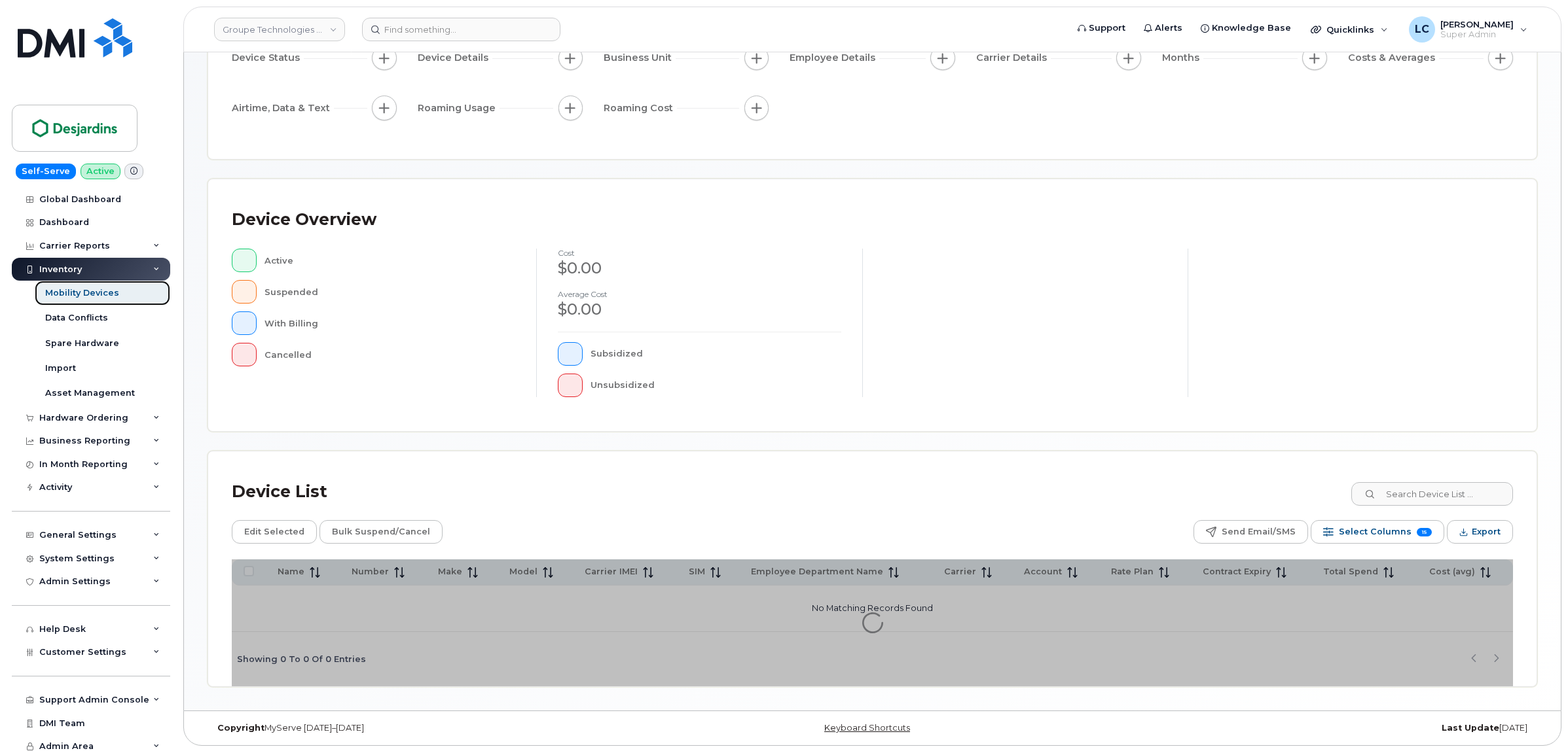
scroll to position [149, 0]
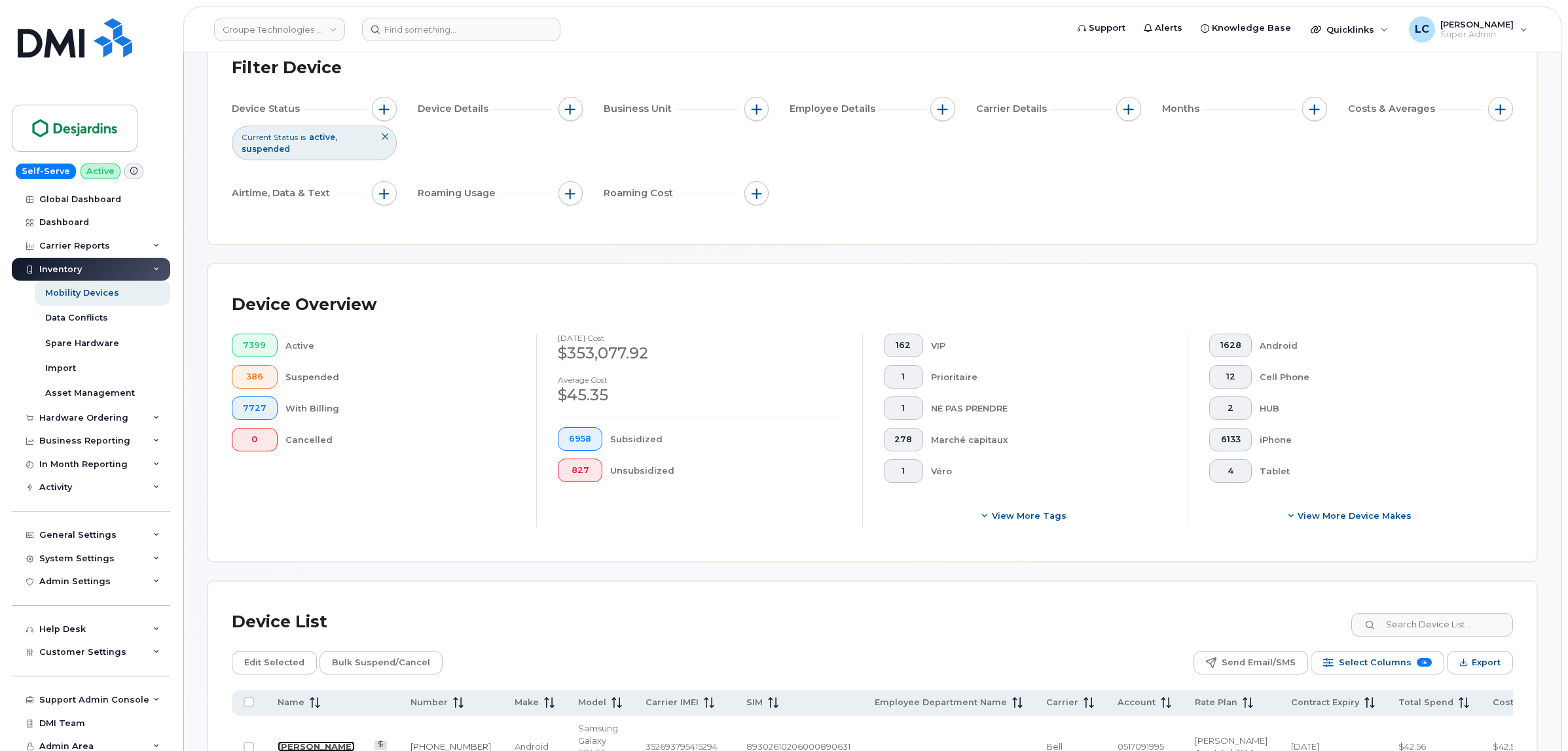
scroll to position [66, 0]
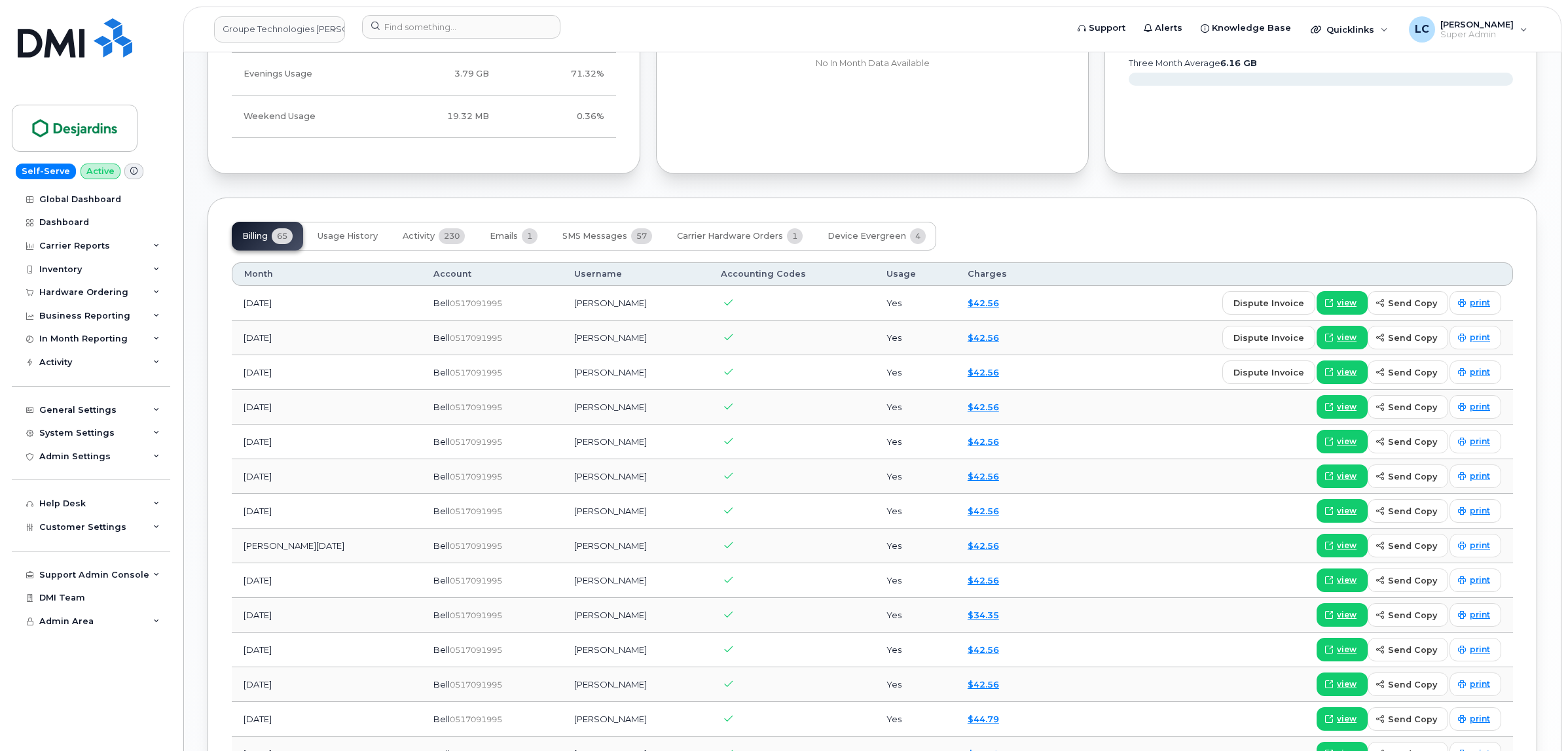
scroll to position [1063, 0]
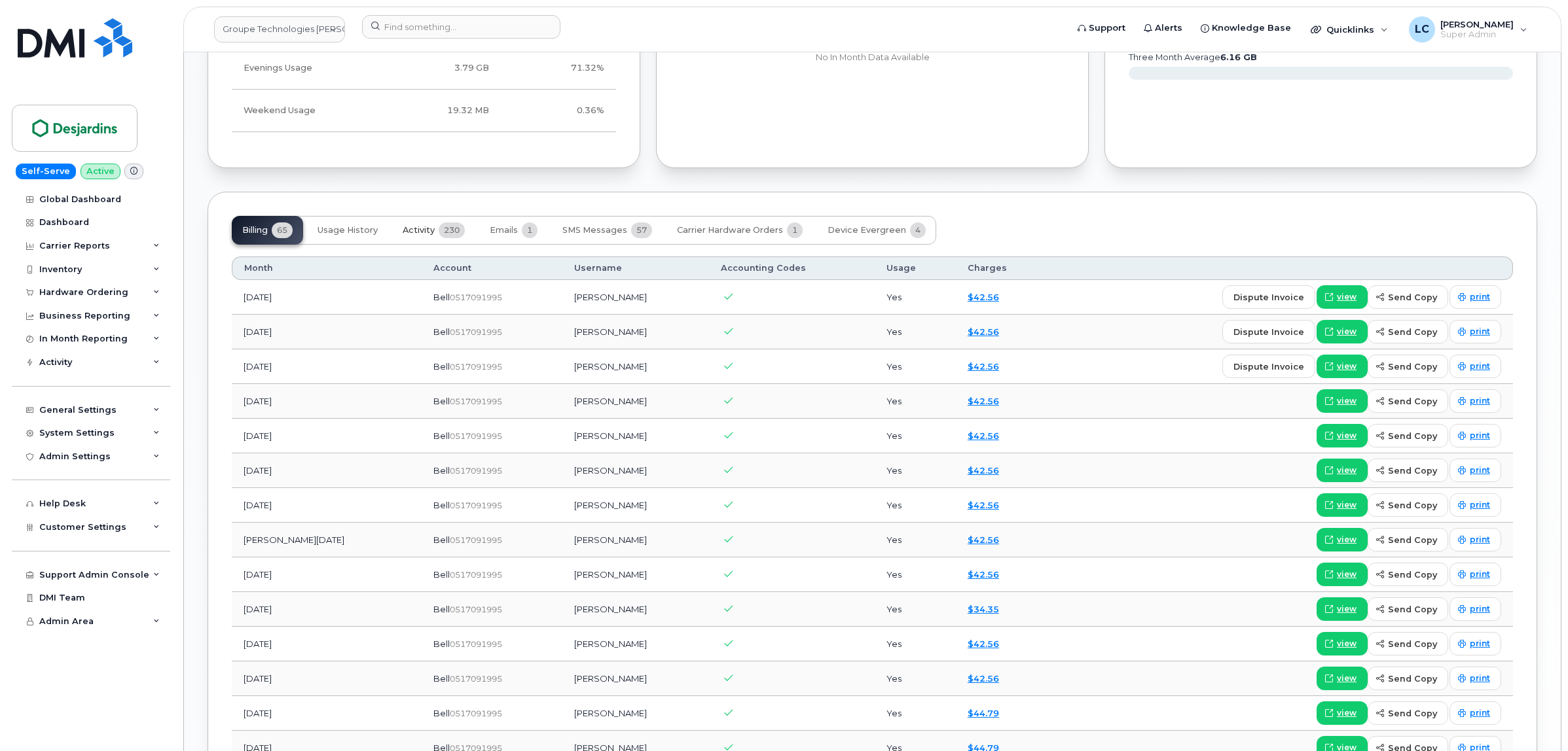
click at [428, 232] on span "Activity" at bounding box center [418, 231] width 32 height 11
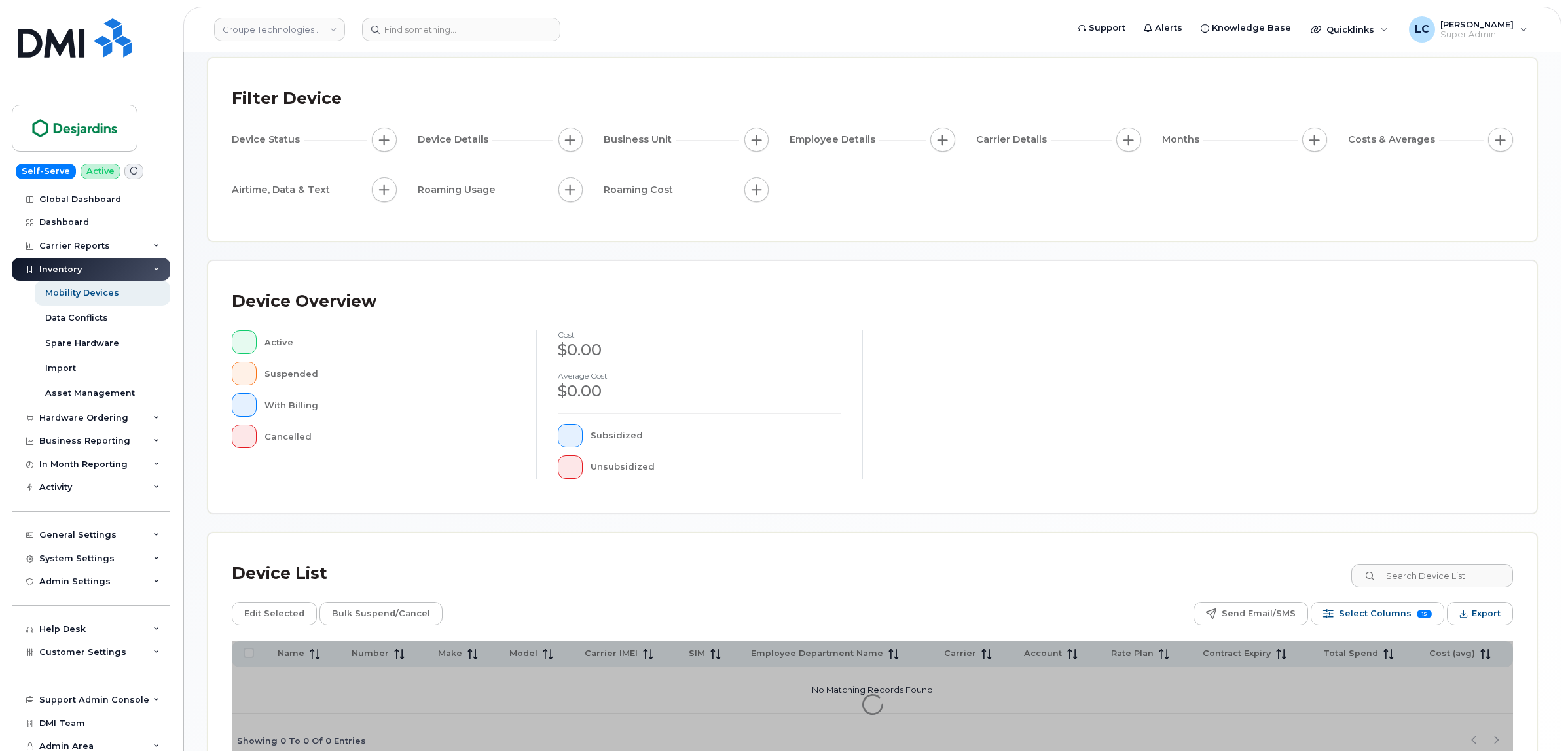
scroll to position [149, 0]
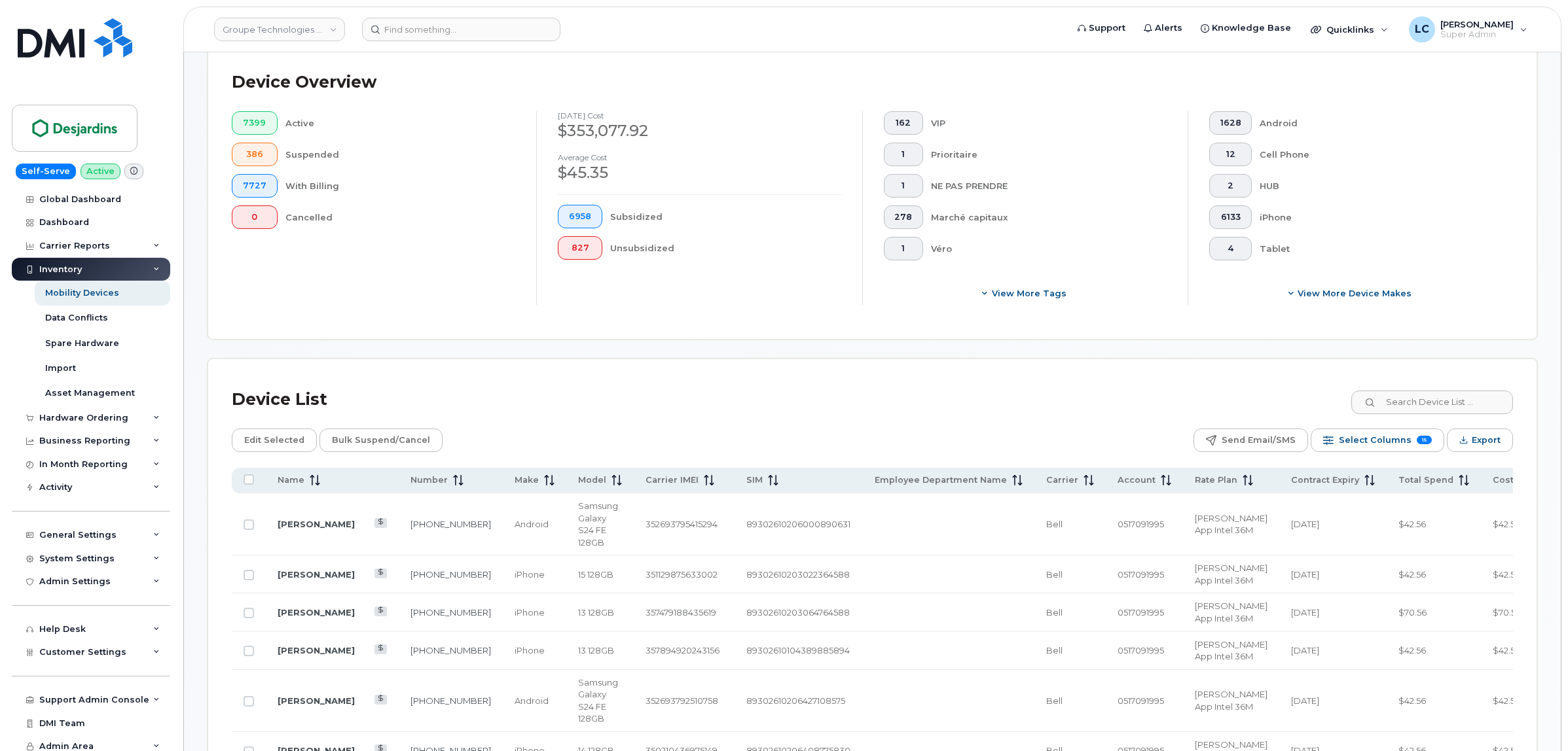
scroll to position [394, 0]
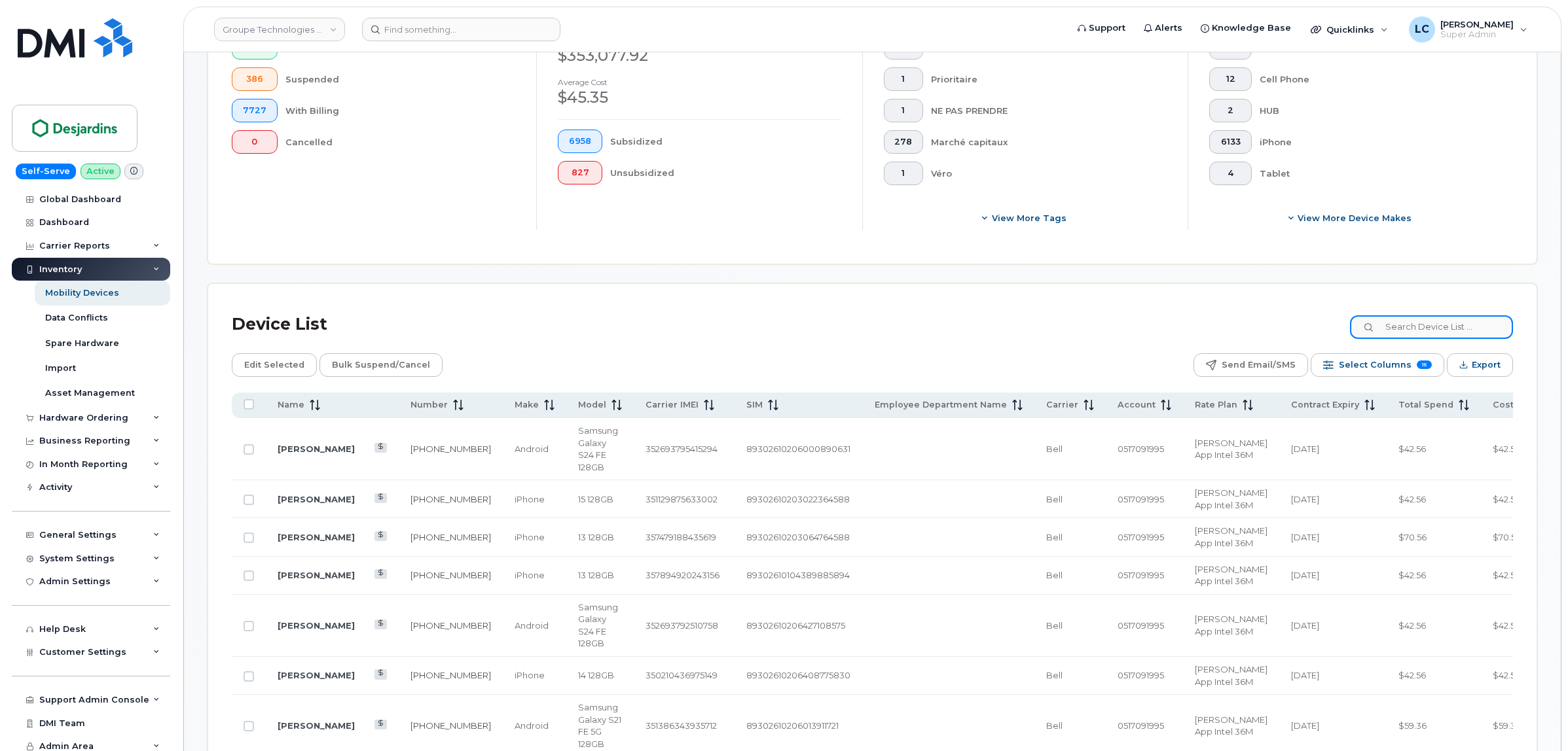
click at [1417, 322] on input at bounding box center [1431, 327] width 163 height 24
paste input "350967687782611"
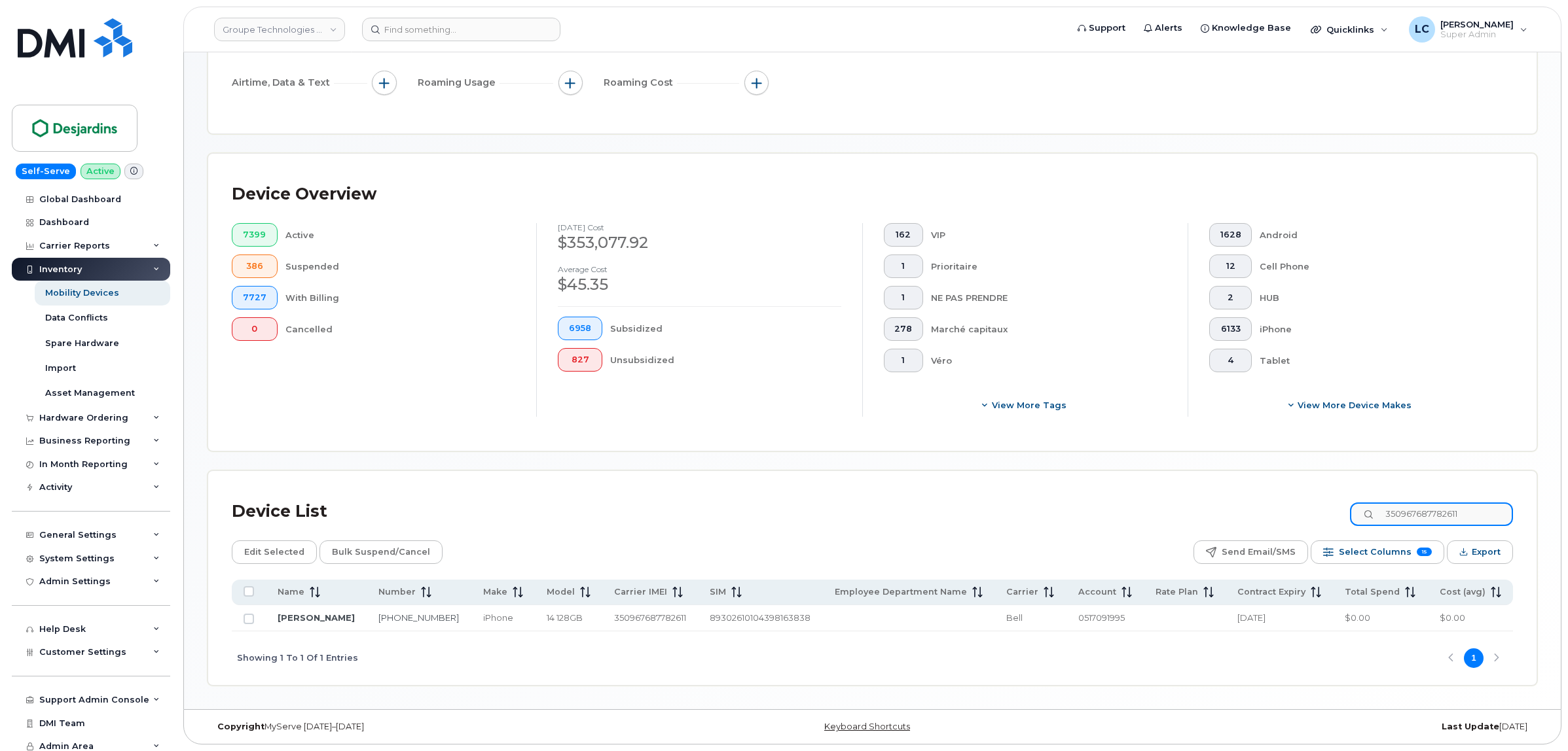
scroll to position [207, 0]
type input "350967687782611"
click at [701, 499] on div "Device List 350967687782611" at bounding box center [872, 511] width 1281 height 34
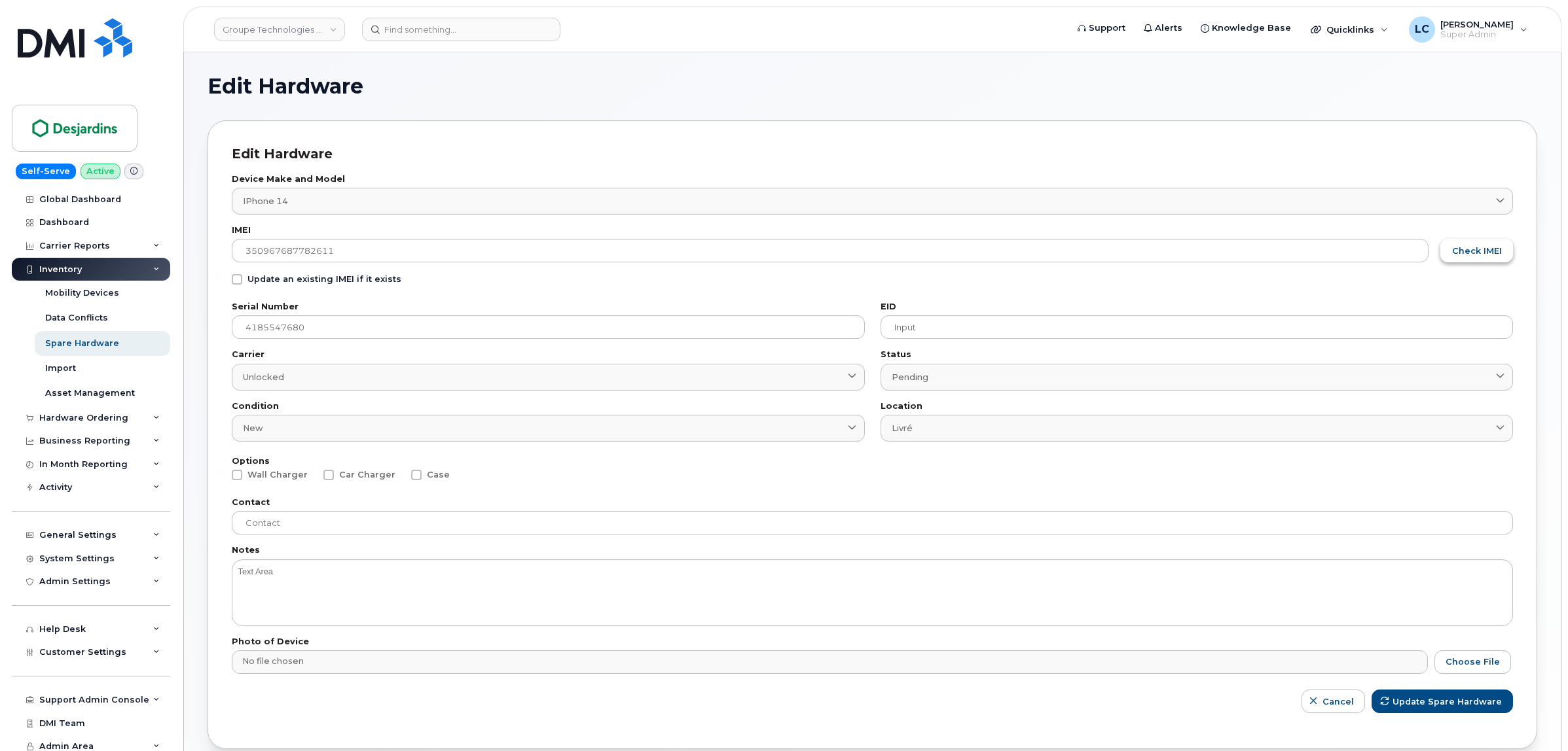
click at [1493, 243] on button "Check IMEI" at bounding box center [1476, 251] width 73 height 24
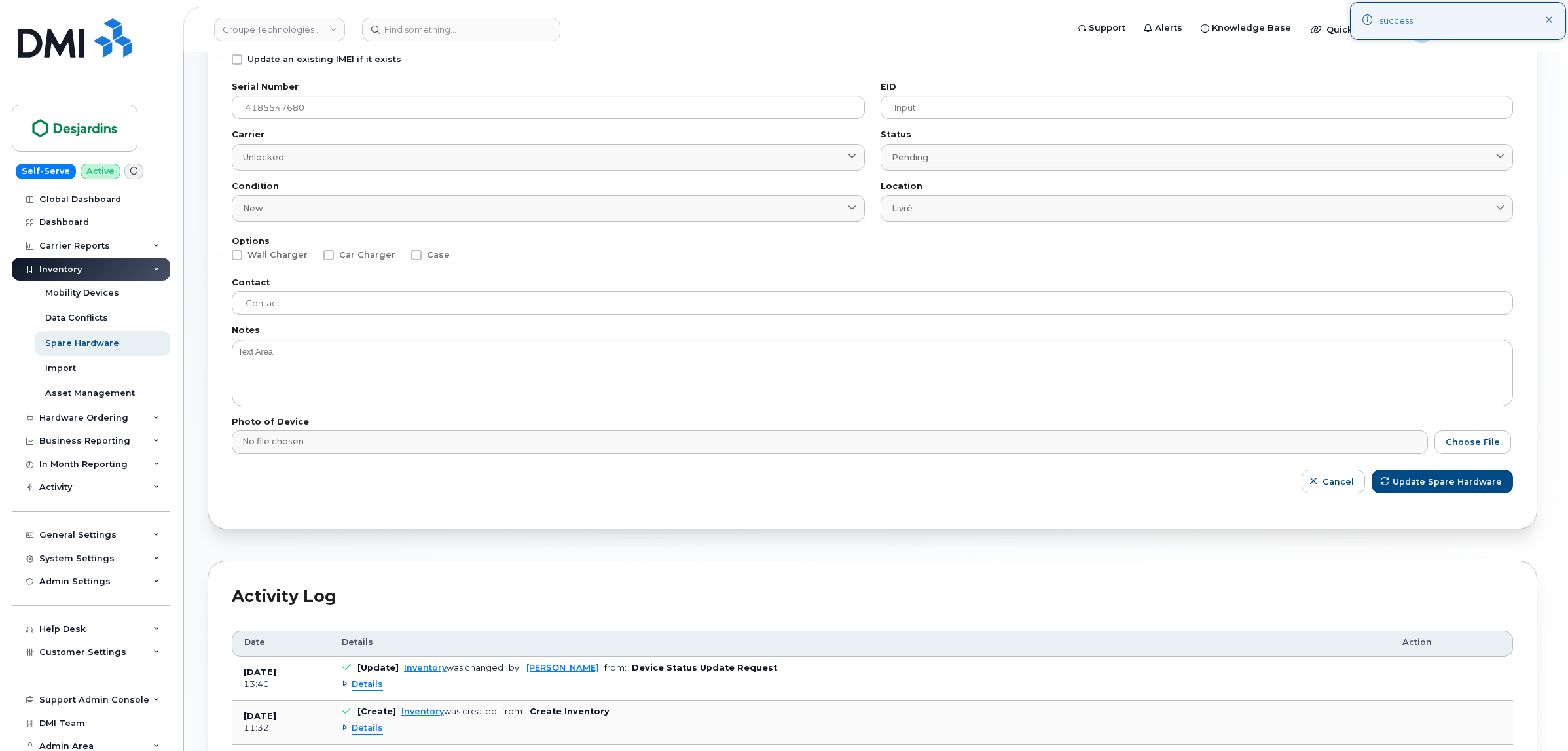
scroll to position [245, 0]
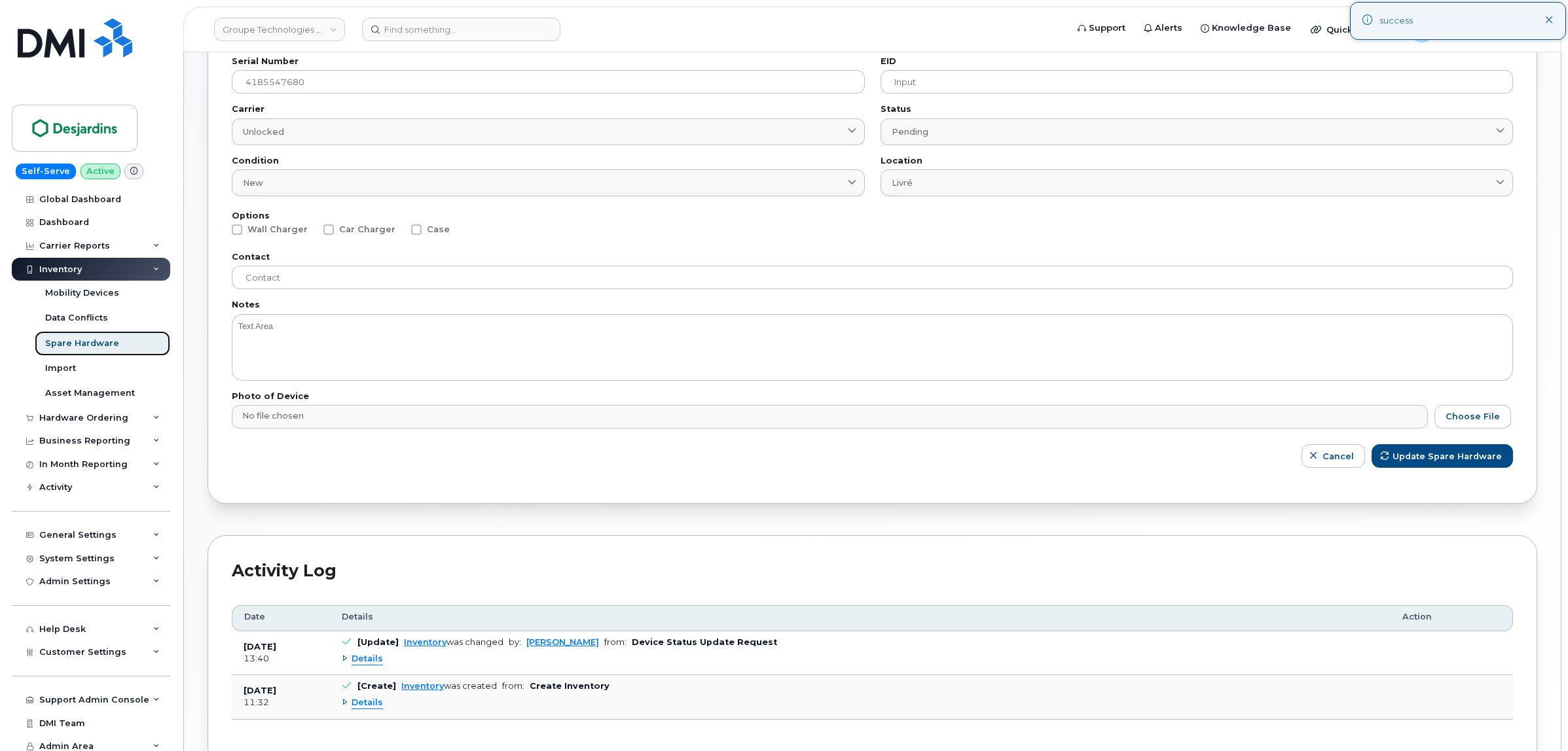
click at [87, 343] on div "Spare Hardware" at bounding box center [82, 343] width 74 height 12
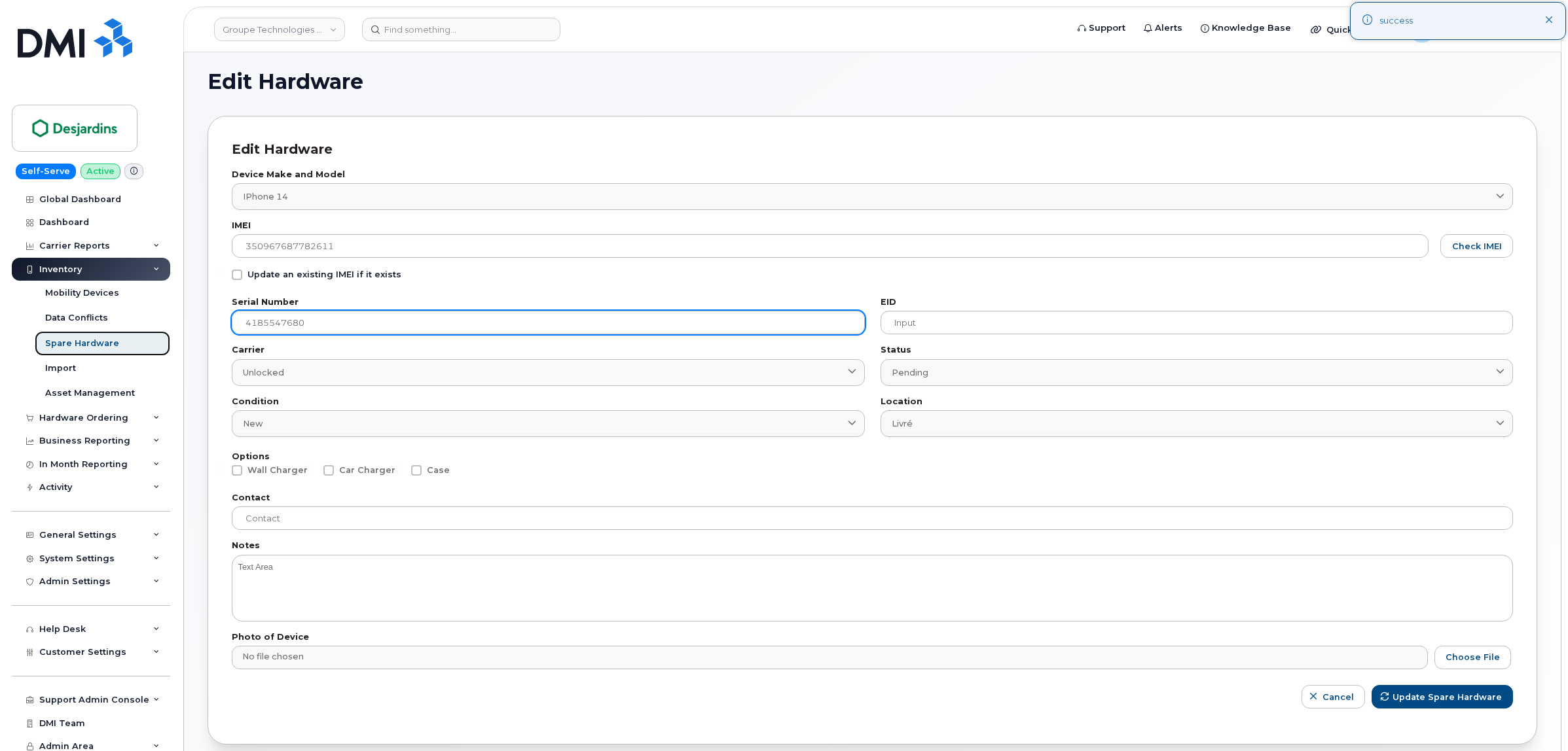
scroll to position [0, 0]
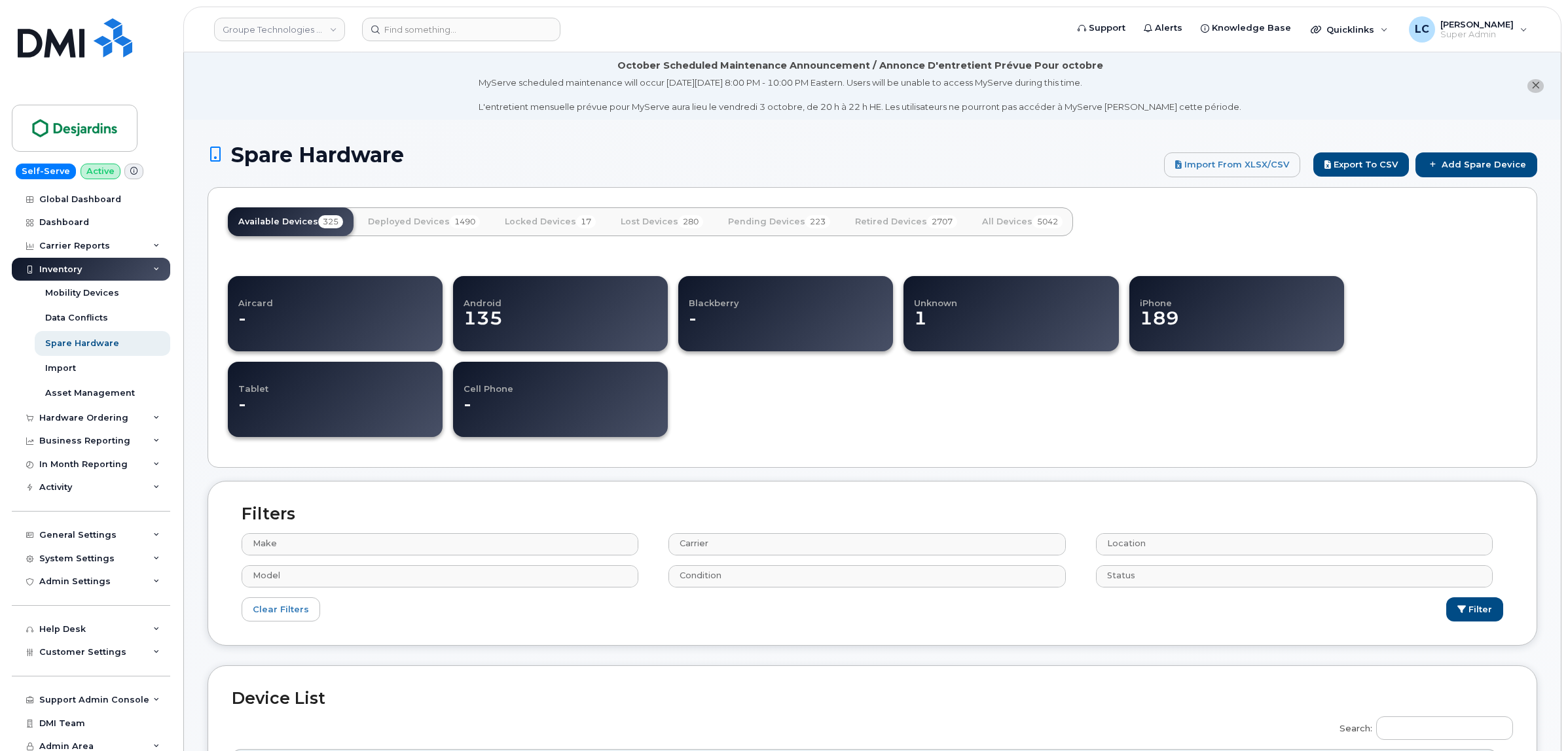
select select
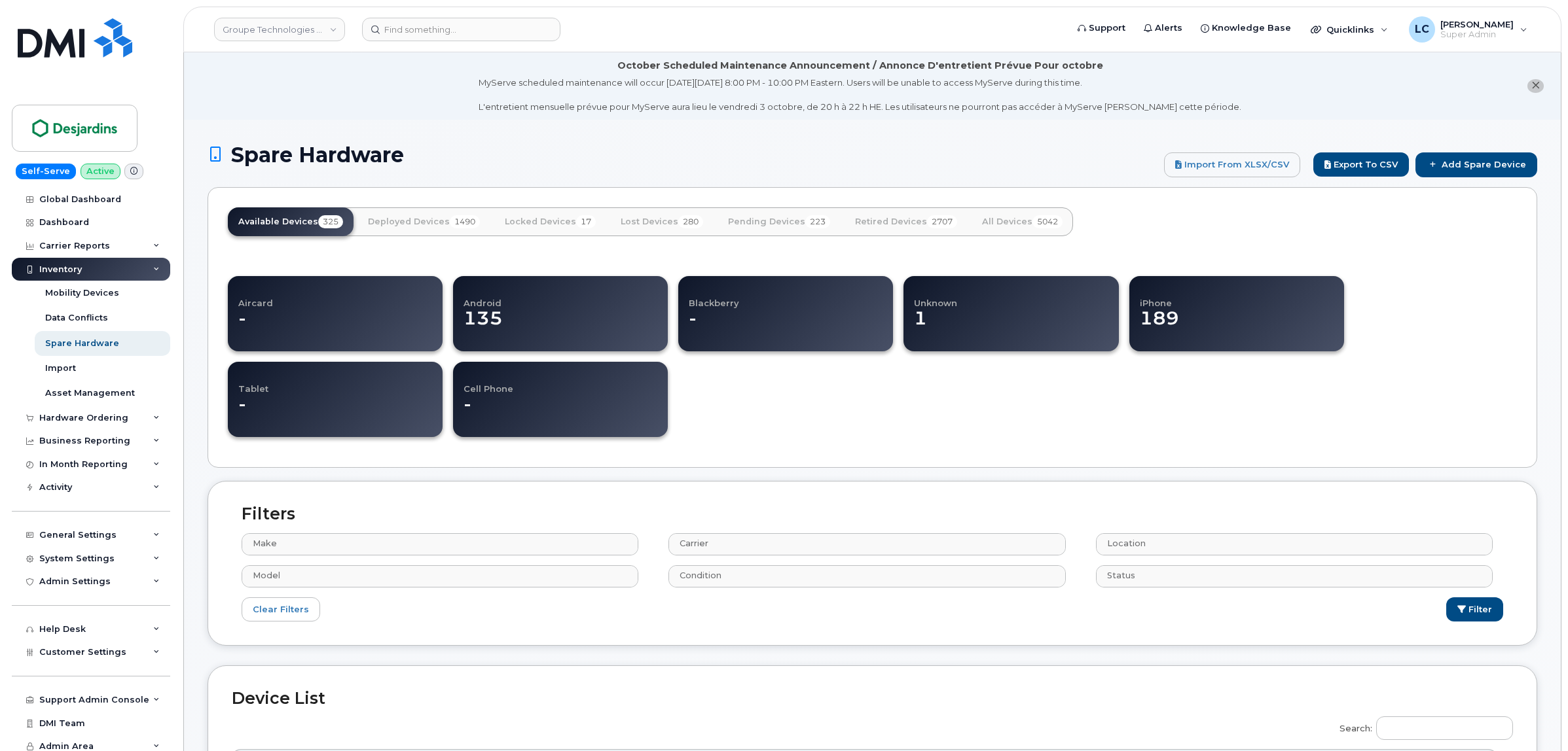
select select
